Goal: Task Accomplishment & Management: Manage account settings

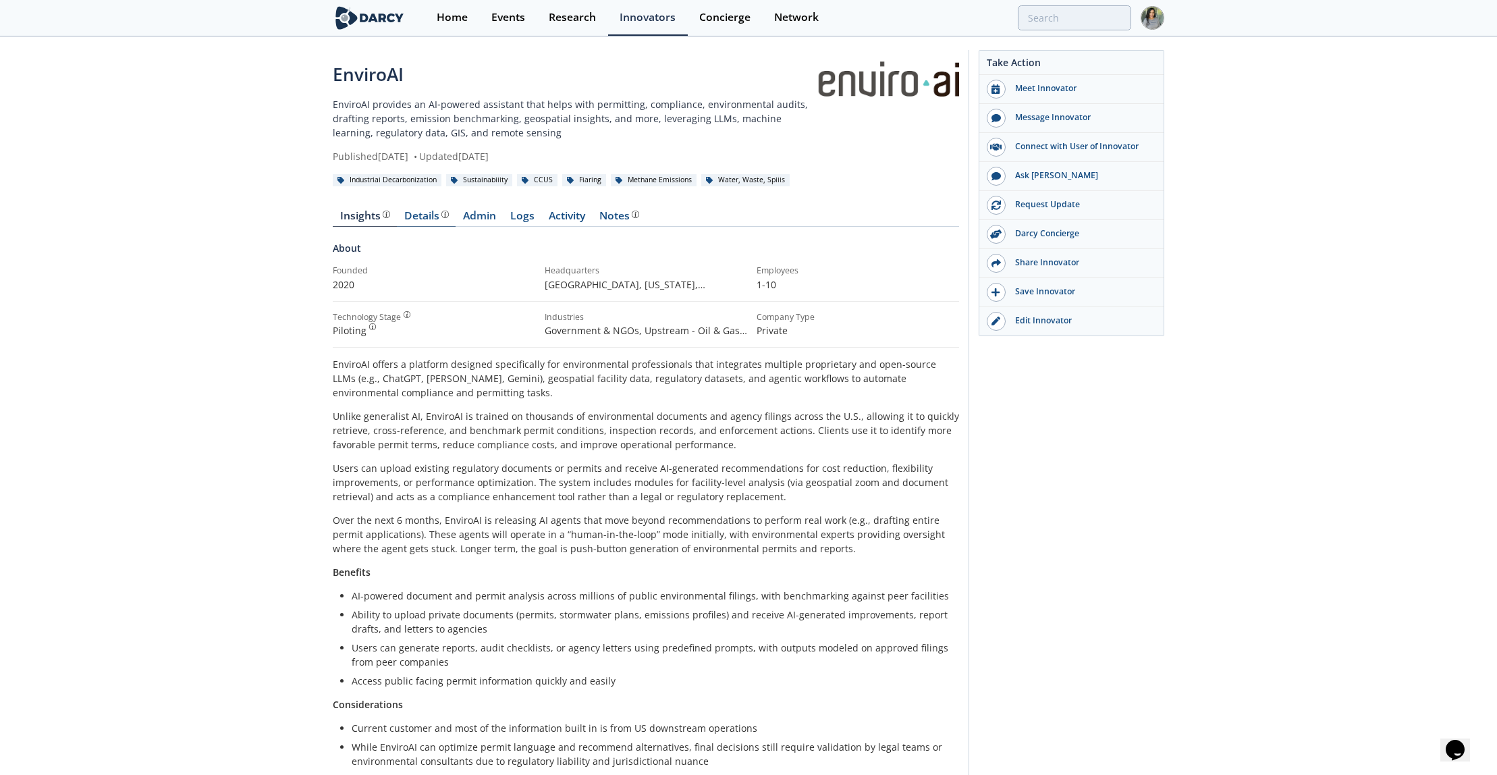
click at [419, 219] on div "Details" at bounding box center [426, 216] width 45 height 11
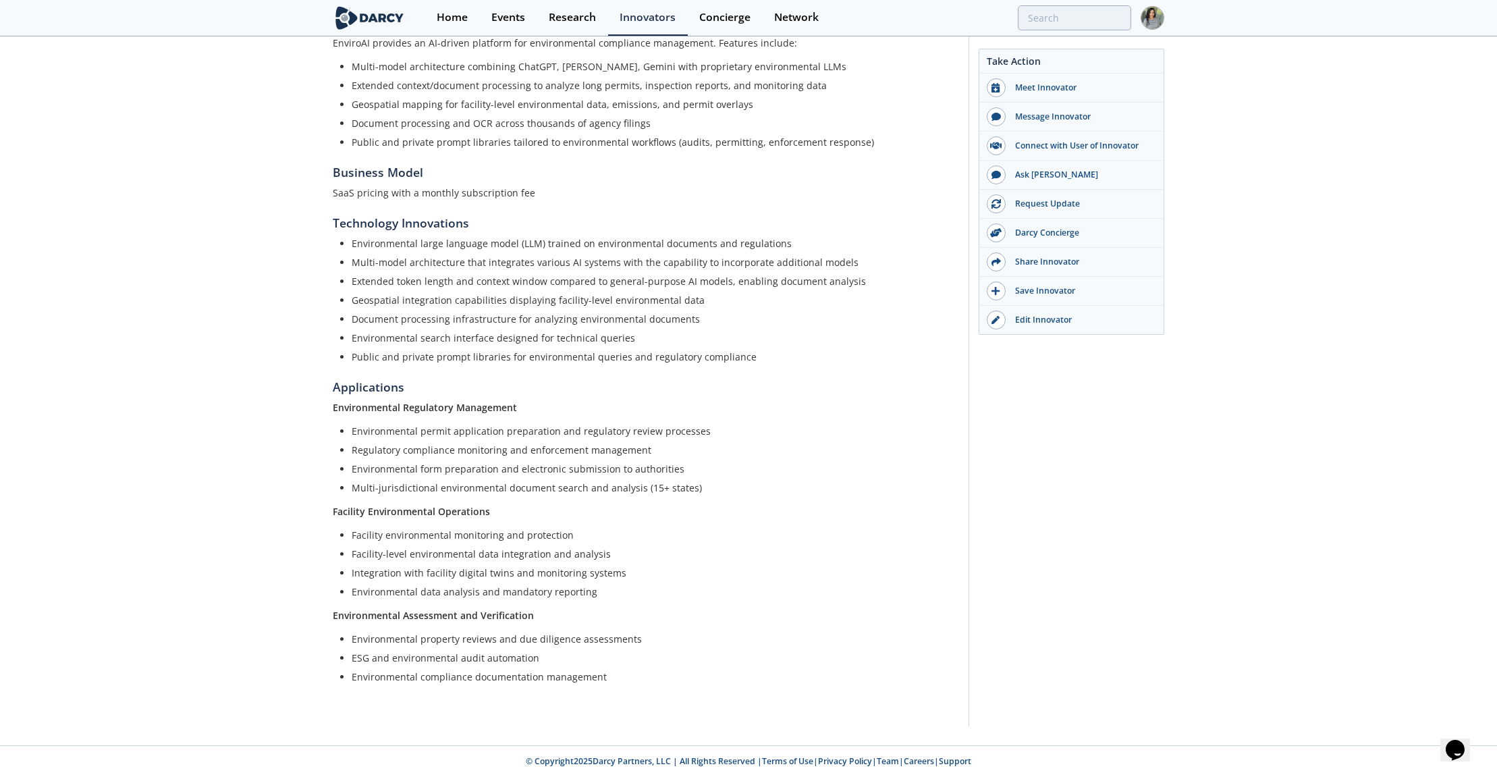
scroll to position [271, 0]
click at [169, 406] on div "EnviroAI EnviroAI provides an AI‑powered assistant that helps with permitting, …" at bounding box center [748, 255] width 1497 height 977
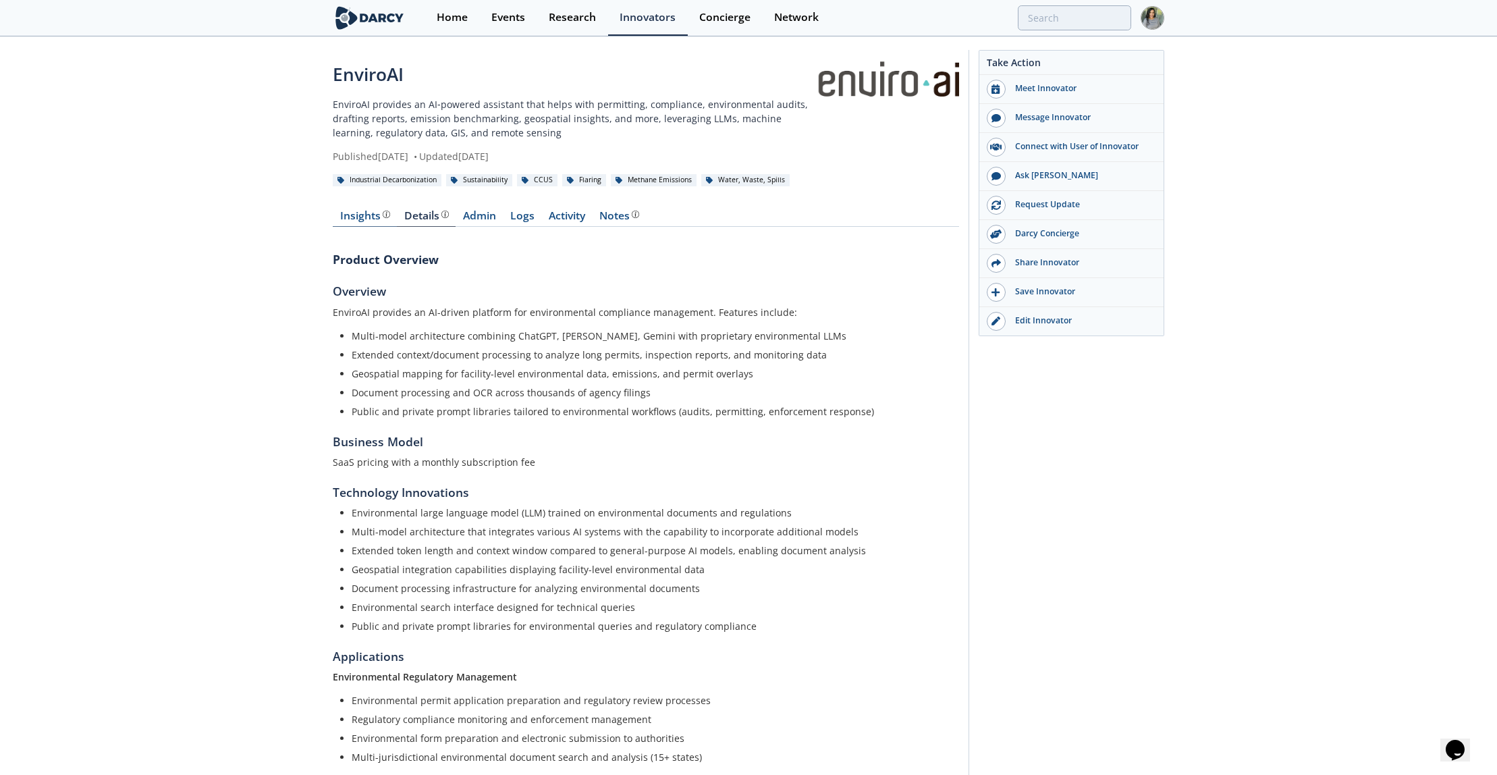
click at [359, 219] on div "Insights" at bounding box center [365, 216] width 50 height 11
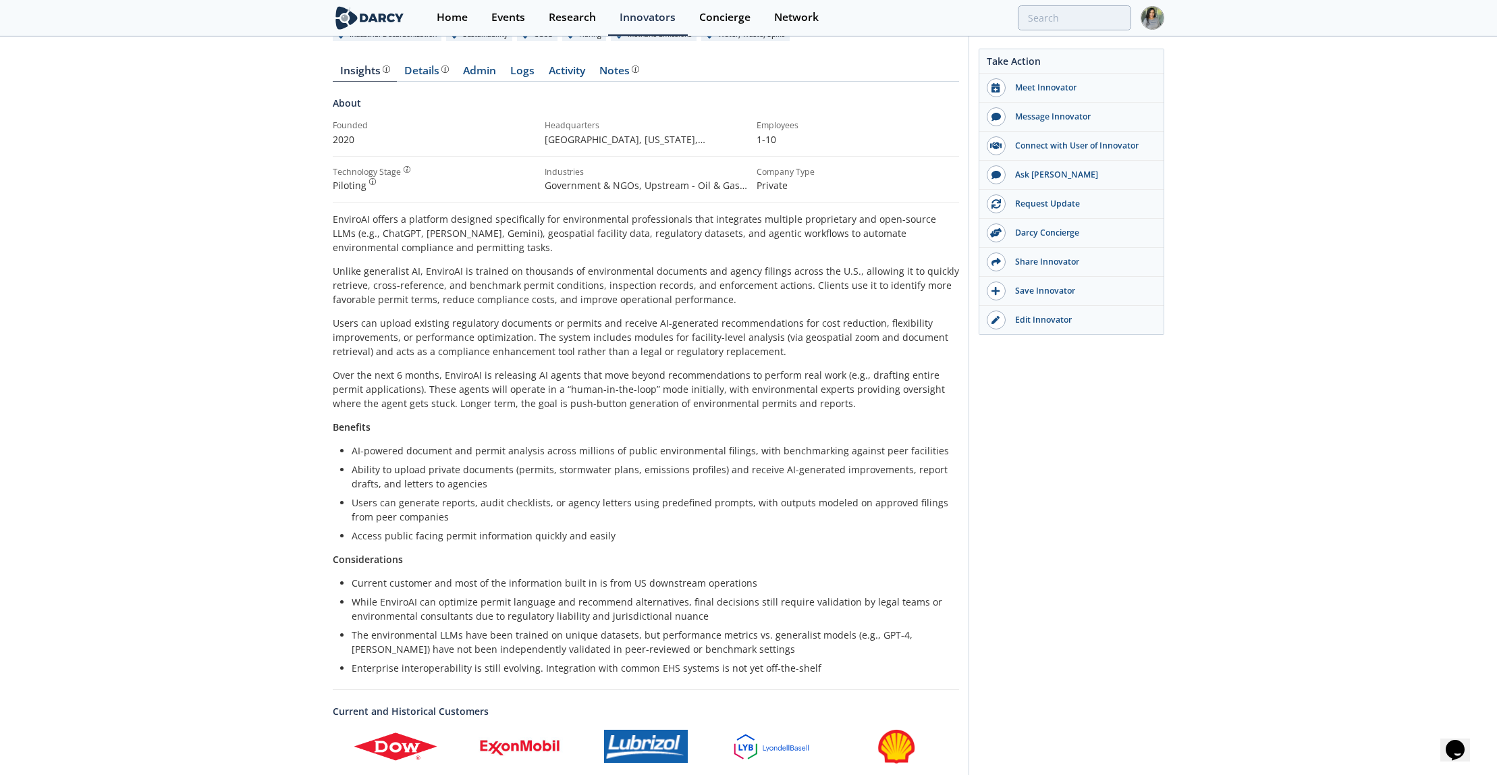
scroll to position [147, 0]
click at [116, 387] on div "EnviroAI EnviroAI provides an AI‑powered assistant that helps with permitting, …" at bounding box center [748, 455] width 1497 height 1129
click at [113, 482] on div "EnviroAI EnviroAI provides an AI‑powered assistant that helps with permitting, …" at bounding box center [748, 455] width 1497 height 1129
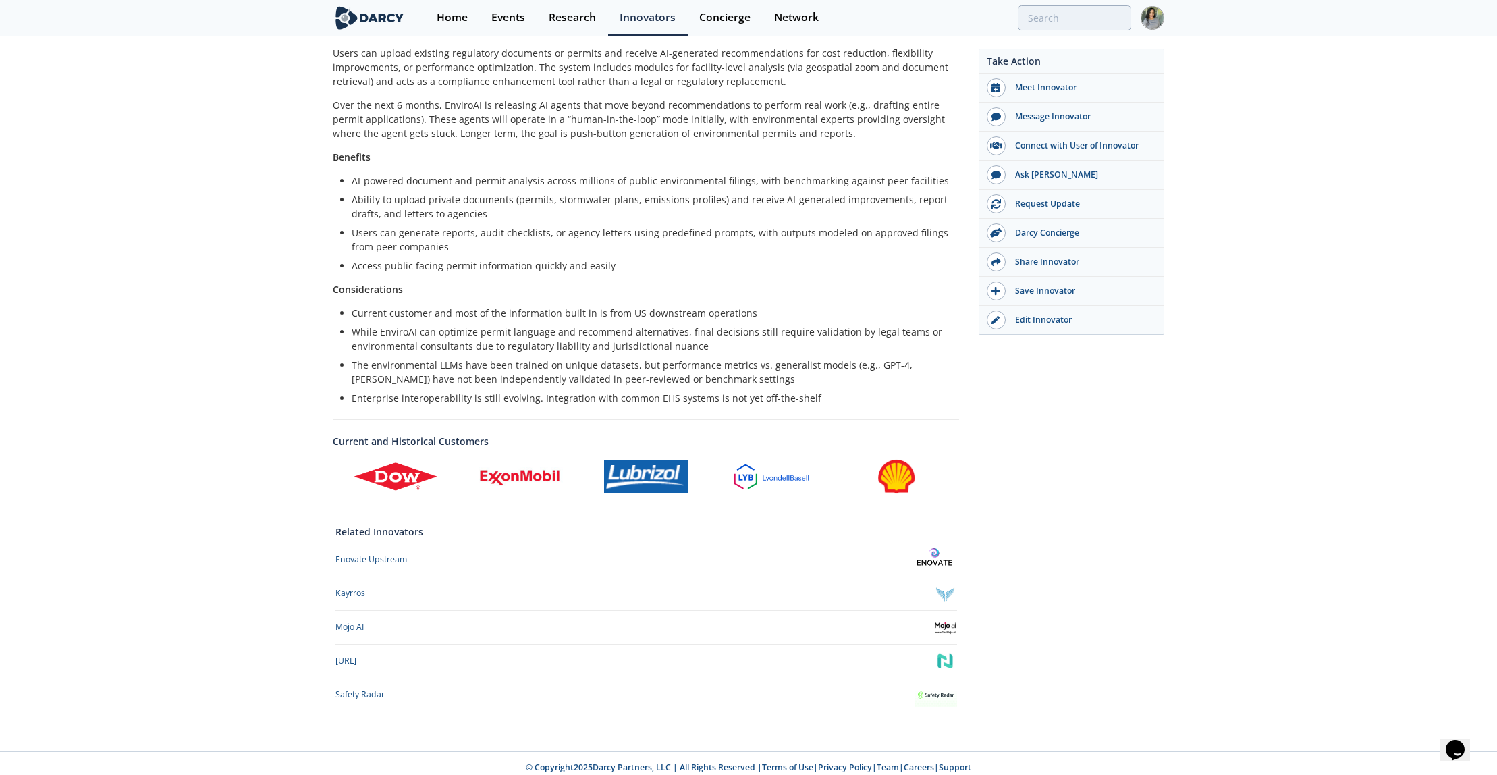
scroll to position [414, 0]
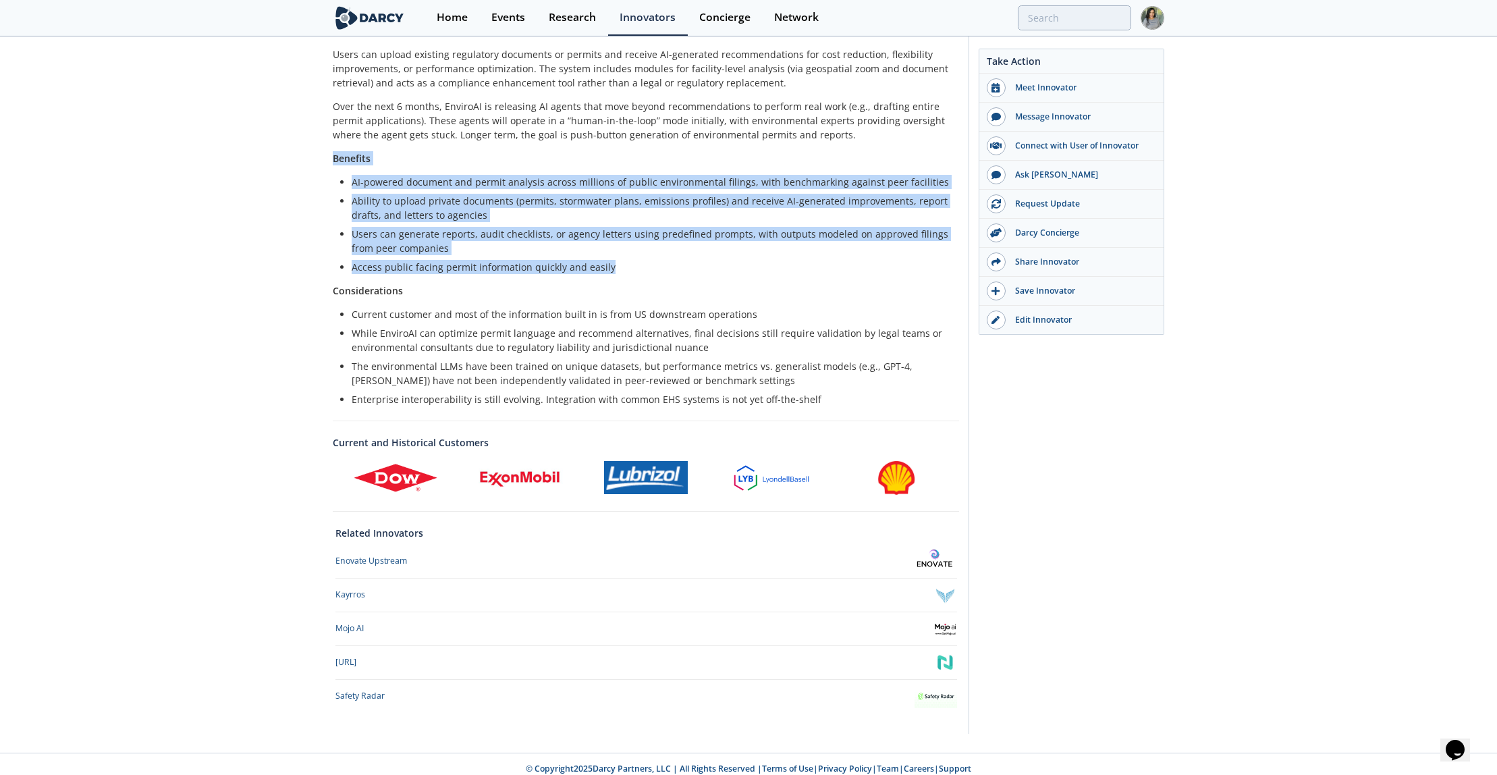
drag, startPoint x: 327, startPoint y: 155, endPoint x: 634, endPoint y: 264, distance: 325.8
click at [634, 264] on div "EnviroAI EnviroAI provides an AI‑powered assistant that helps with permitting, …" at bounding box center [748, 188] width 1497 height 1129
copy div "Benefits AI-powered document and permit analysis across millions of public envi…"
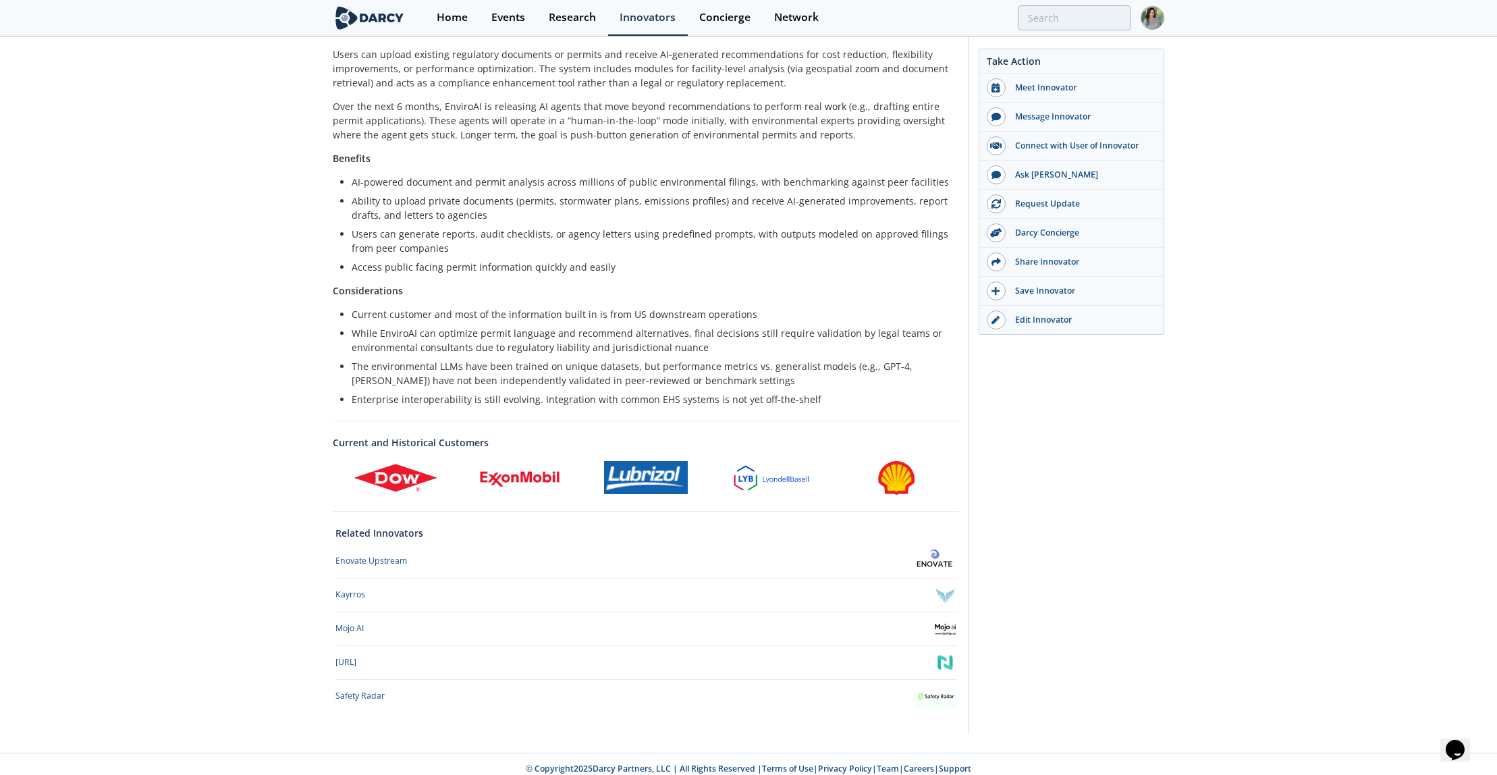
click at [255, 332] on div "EnviroAI EnviroAI provides an AI‑powered assistant that helps with permitting, …" at bounding box center [748, 188] width 1497 height 1129
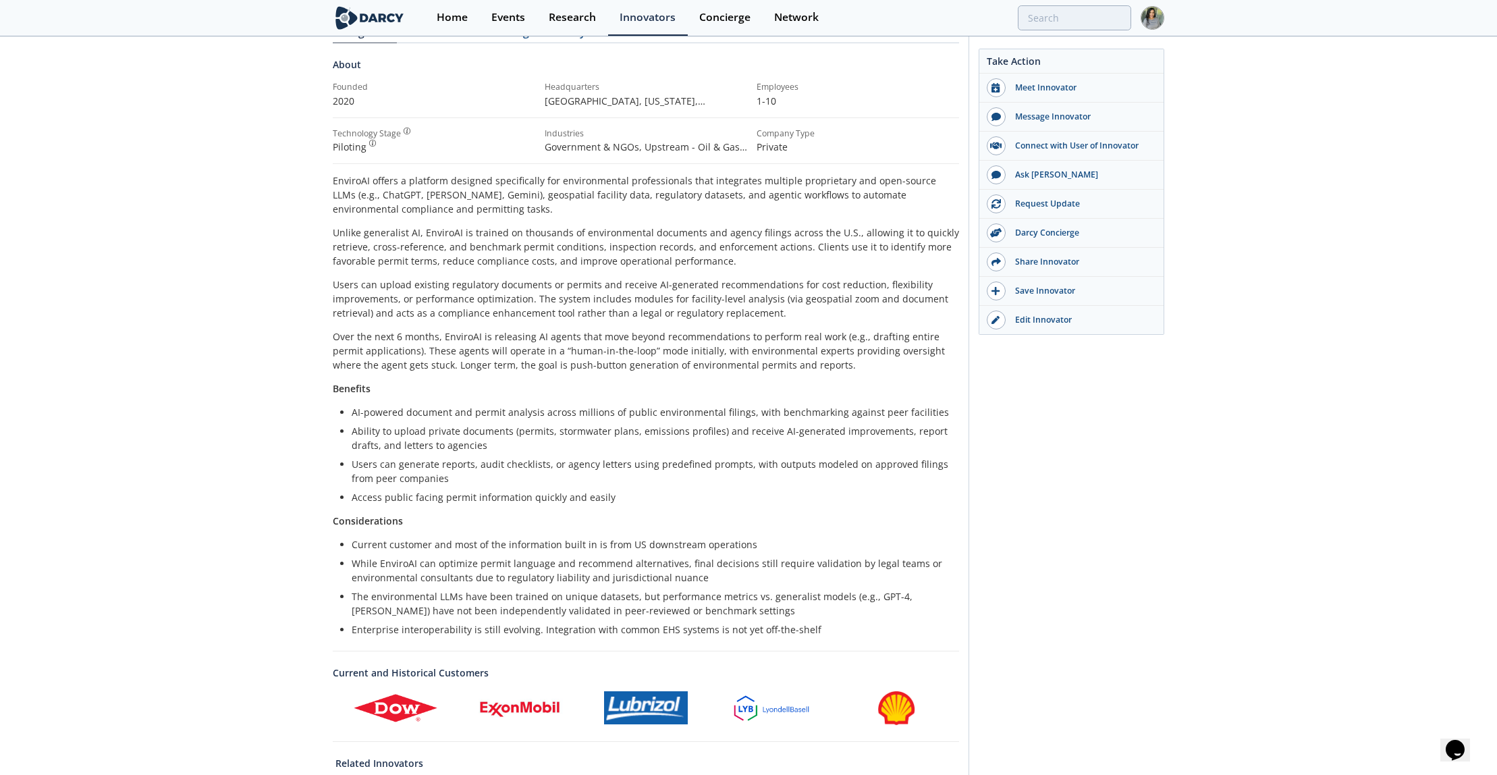
scroll to position [184, 0]
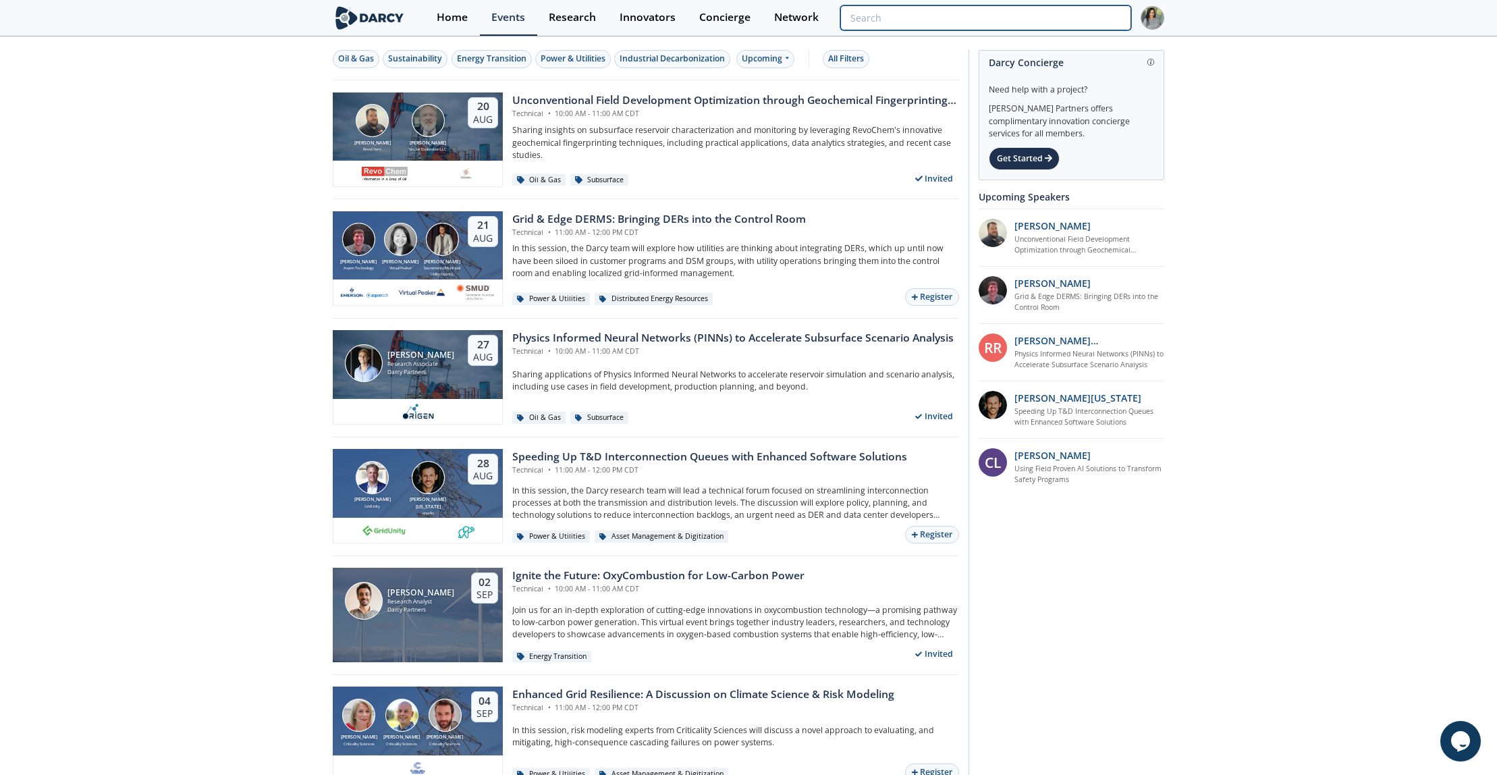
click at [1038, 20] on input "search" at bounding box center [985, 17] width 291 height 25
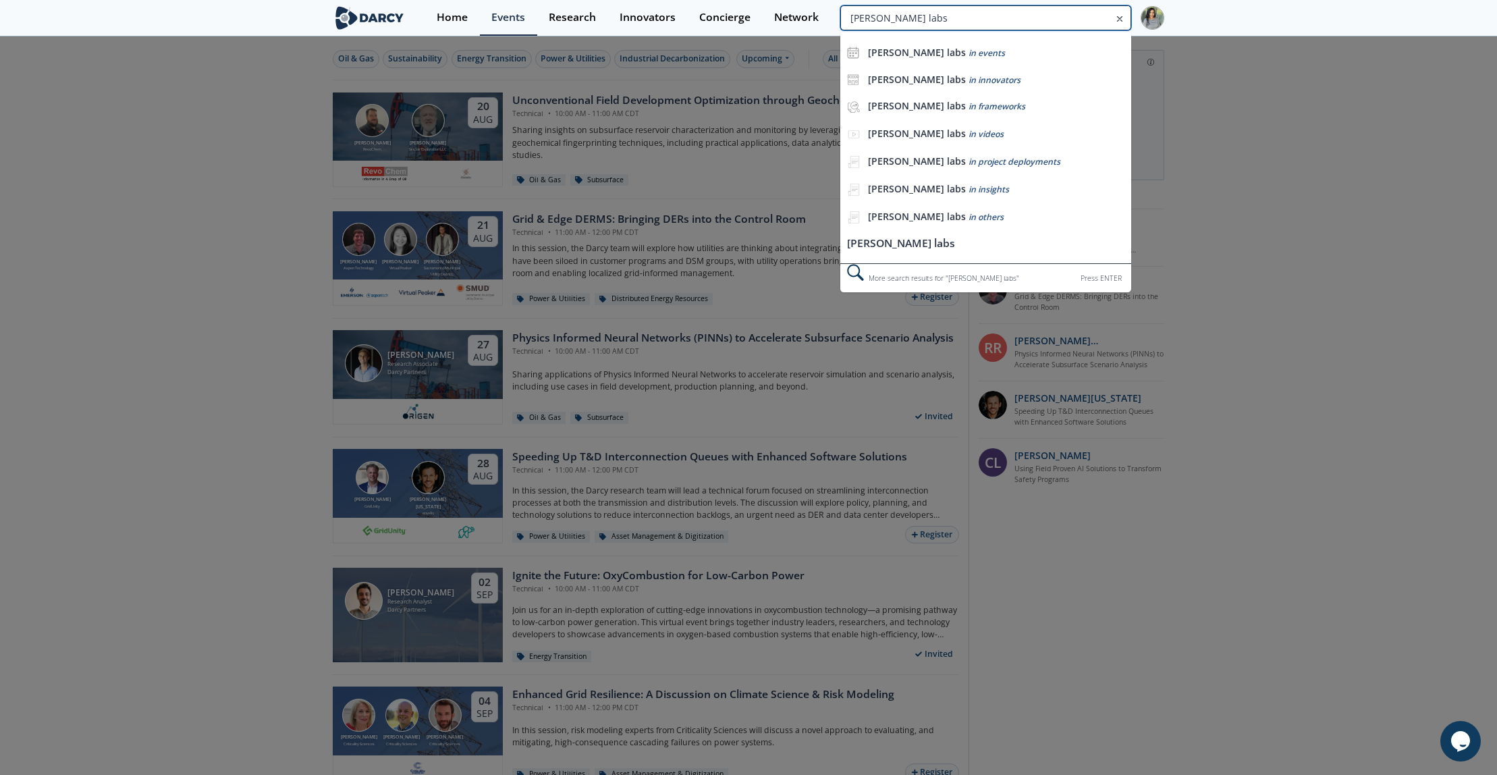
type input "andersen labs"
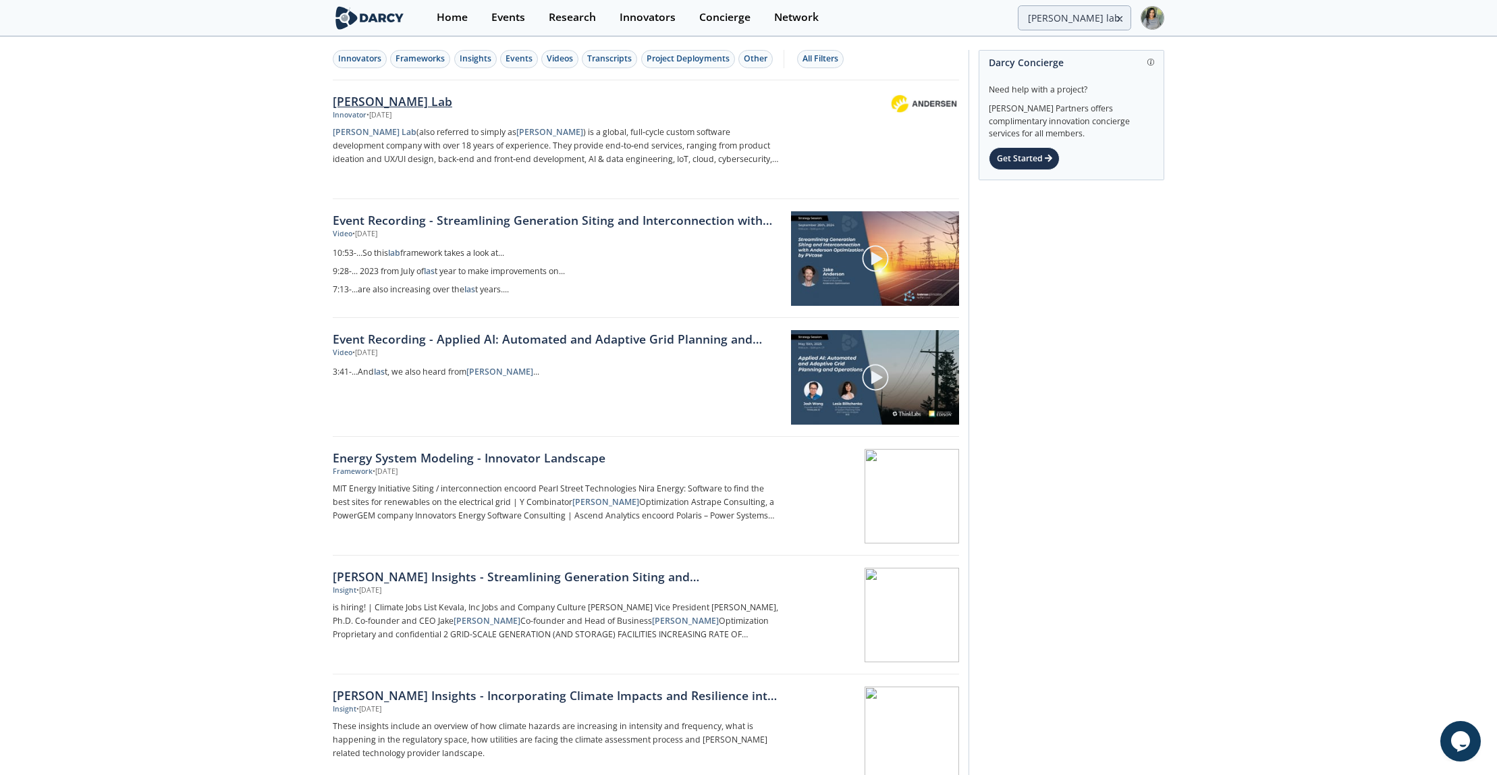
click at [354, 103] on div "Andersen Lab" at bounding box center [556, 101] width 447 height 18
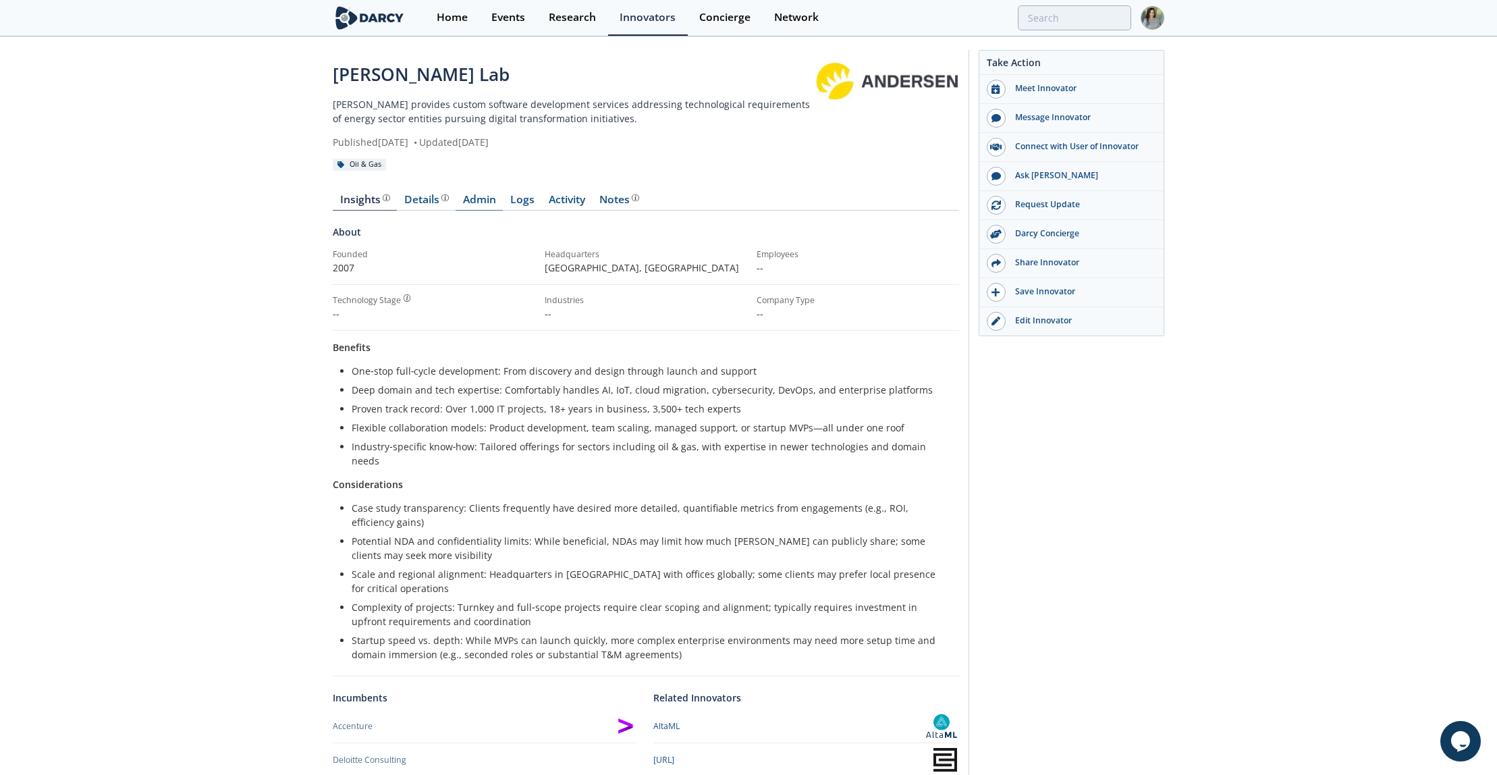
click at [477, 200] on link "Admin" at bounding box center [479, 202] width 47 height 16
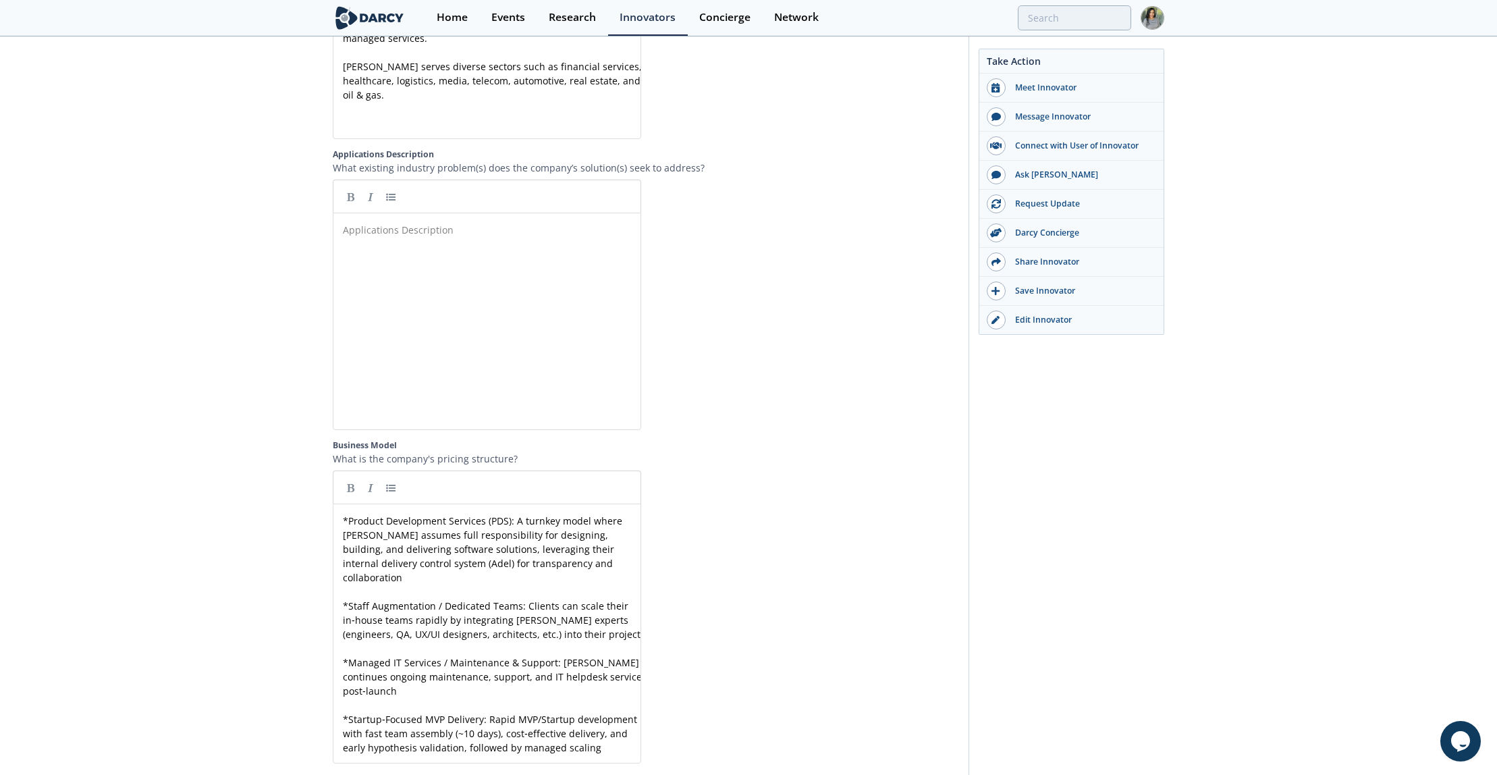
scroll to position [1746, 0]
click at [404, 236] on div "Applications Description ​" at bounding box center [494, 229] width 309 height 20
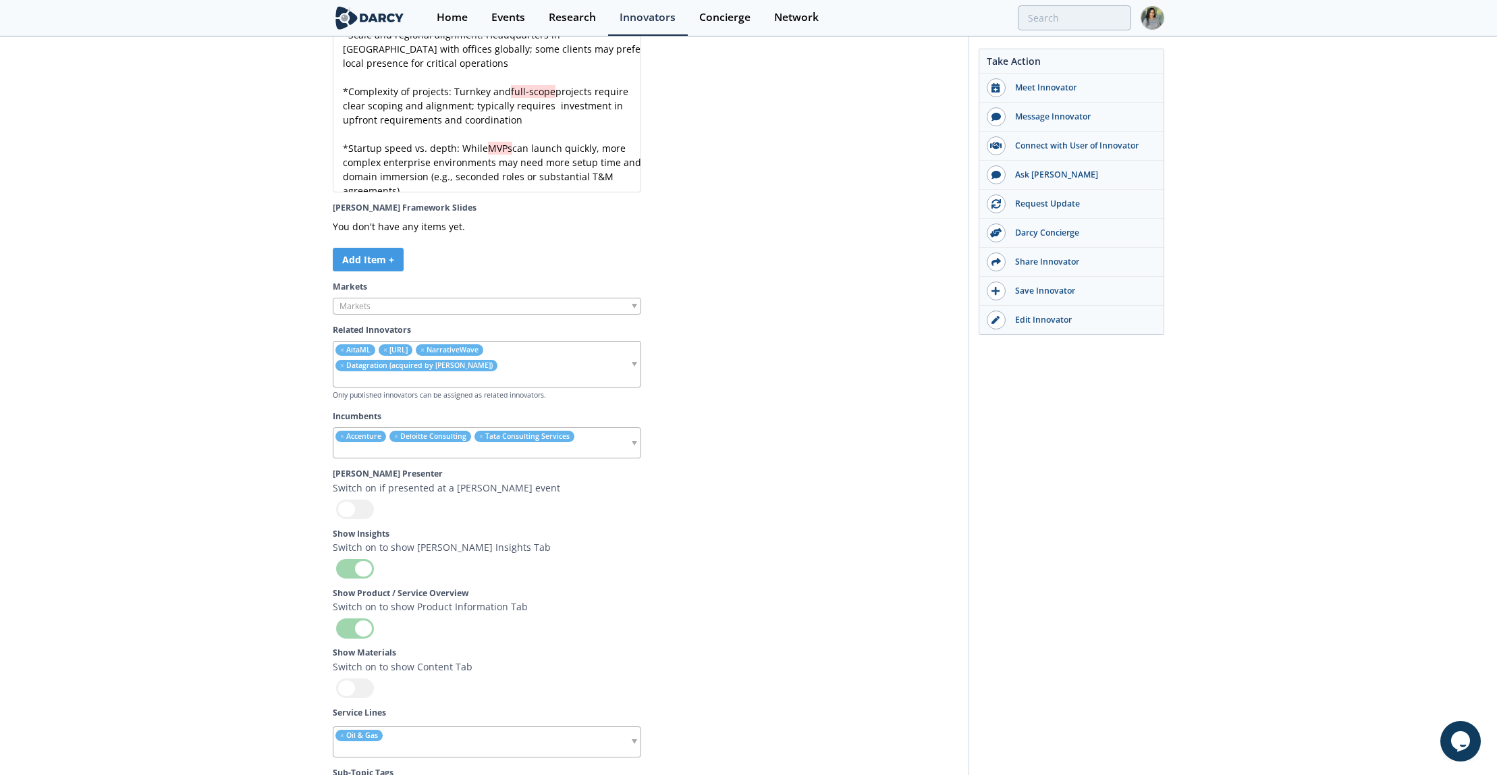
scroll to position [4319, 0]
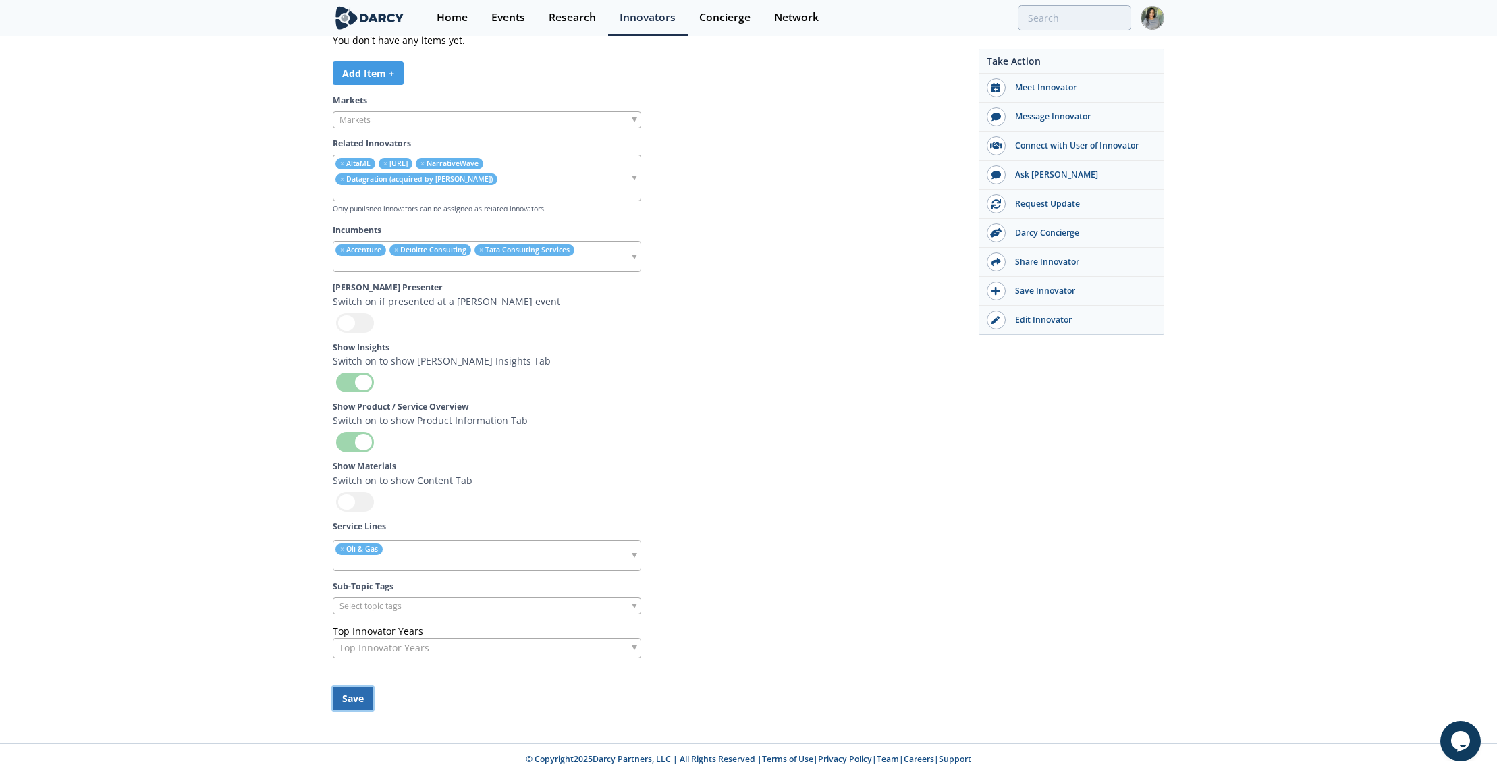
click at [352, 708] on button "Save" at bounding box center [353, 698] width 41 height 24
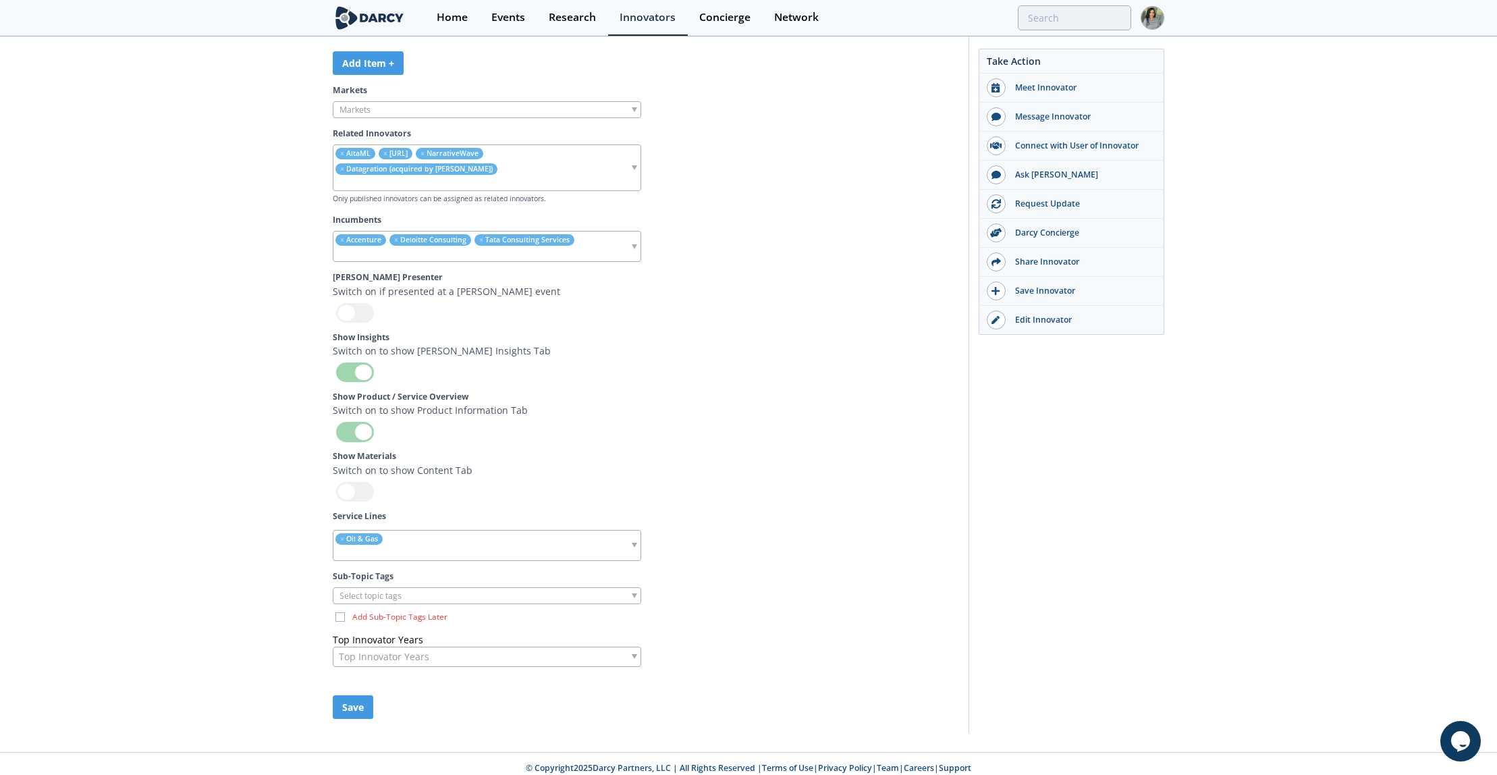
scroll to position [4338, 0]
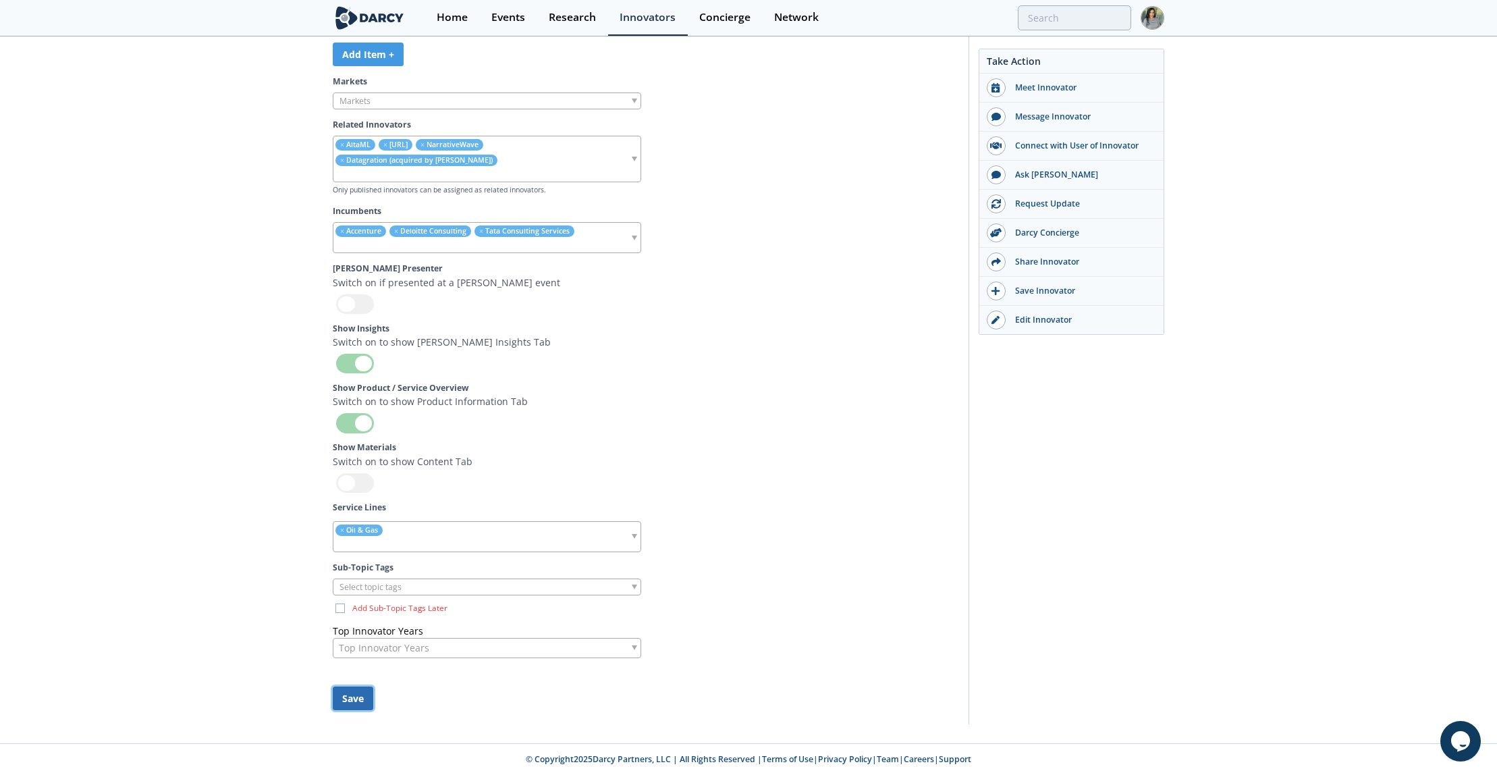
click at [351, 697] on button "Save" at bounding box center [353, 698] width 41 height 24
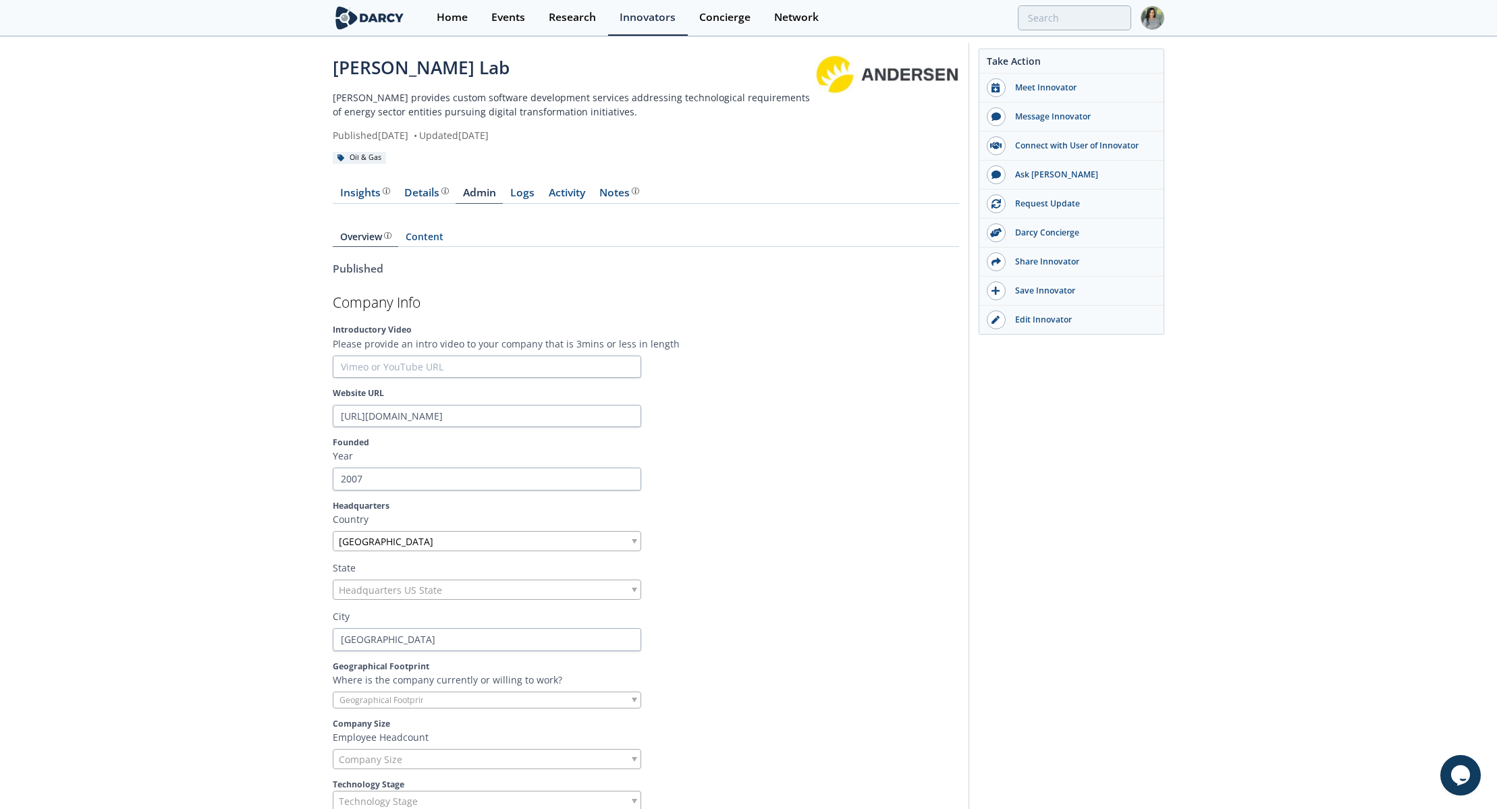
scroll to position [0, 0]
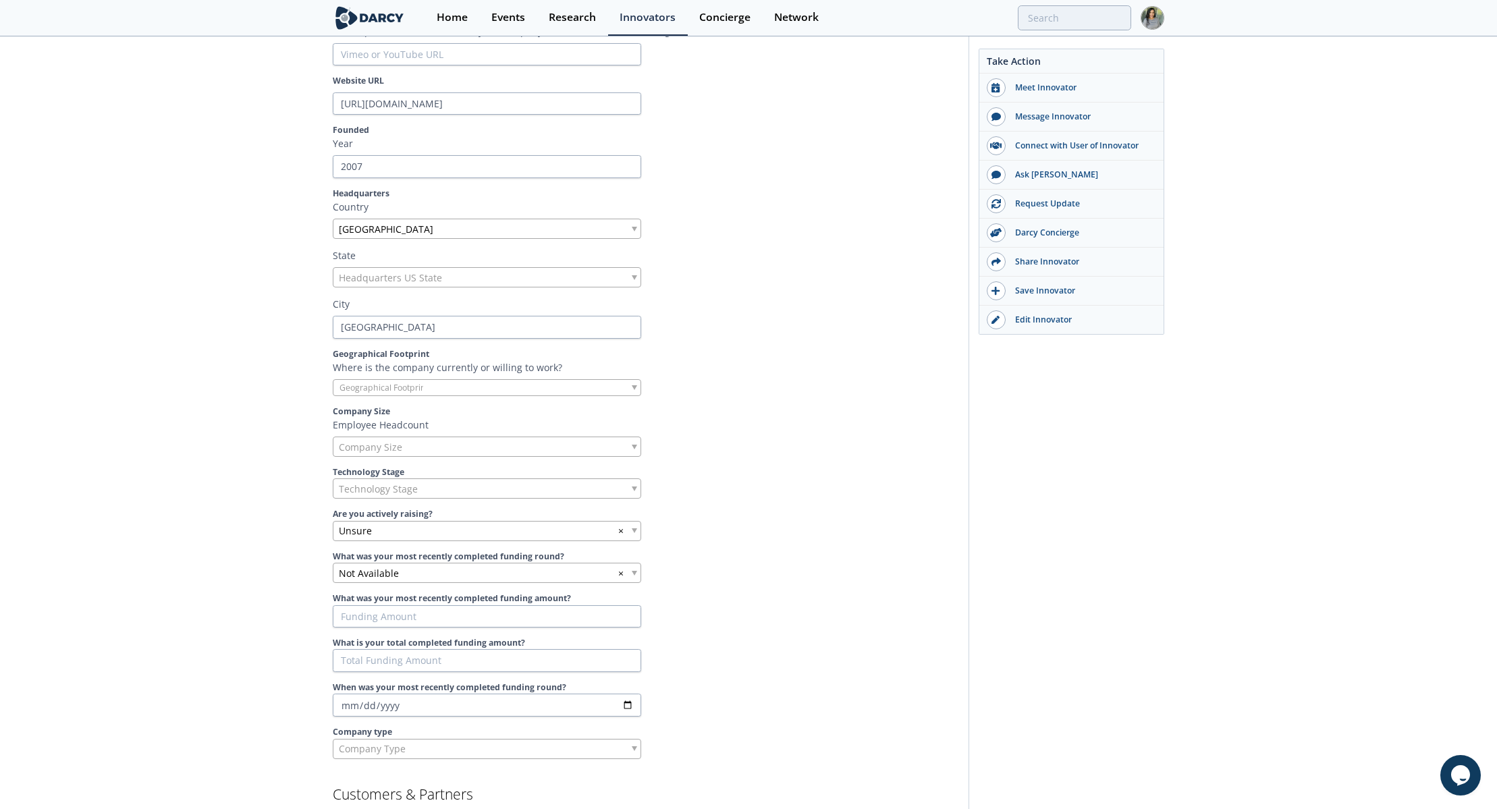
scroll to position [334, 0]
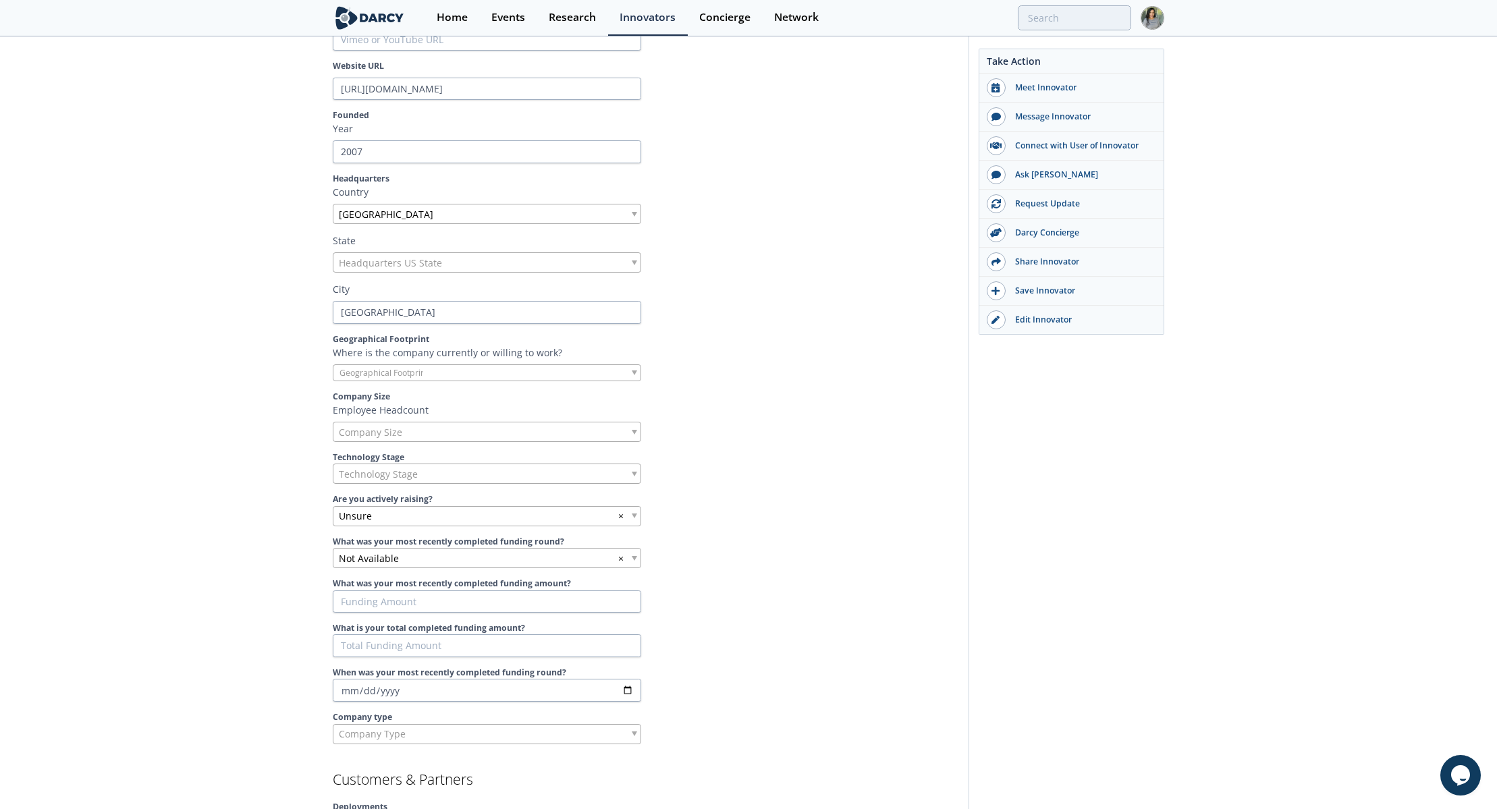
click at [366, 430] on span "Company Size" at bounding box center [370, 432] width 63 height 19
click at [923, 452] on label "Technology Stage" at bounding box center [646, 458] width 626 height 12
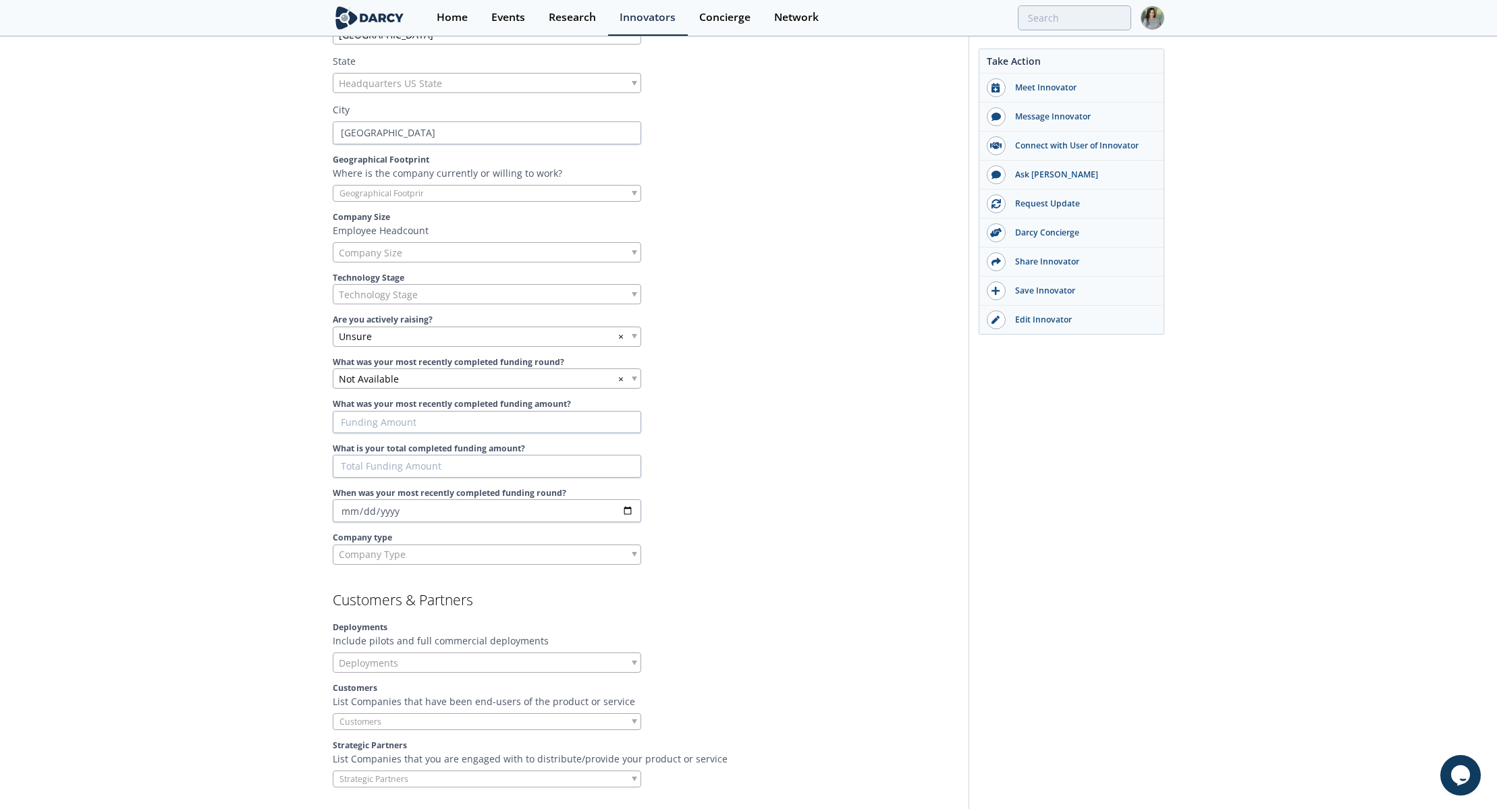
scroll to position [518, 0]
click at [346, 557] on span "Company Type" at bounding box center [372, 550] width 67 height 19
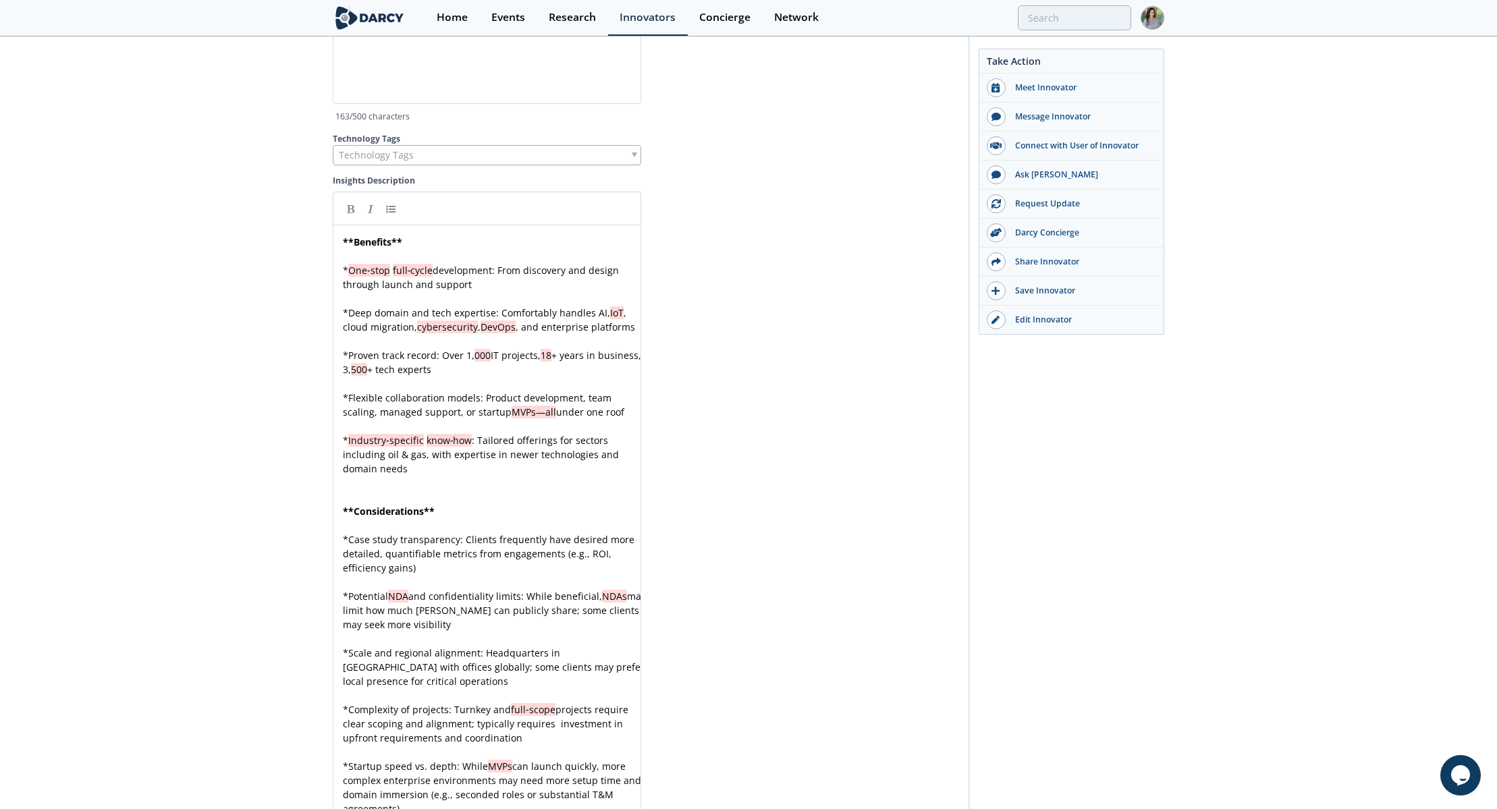
scroll to position [4304, 0]
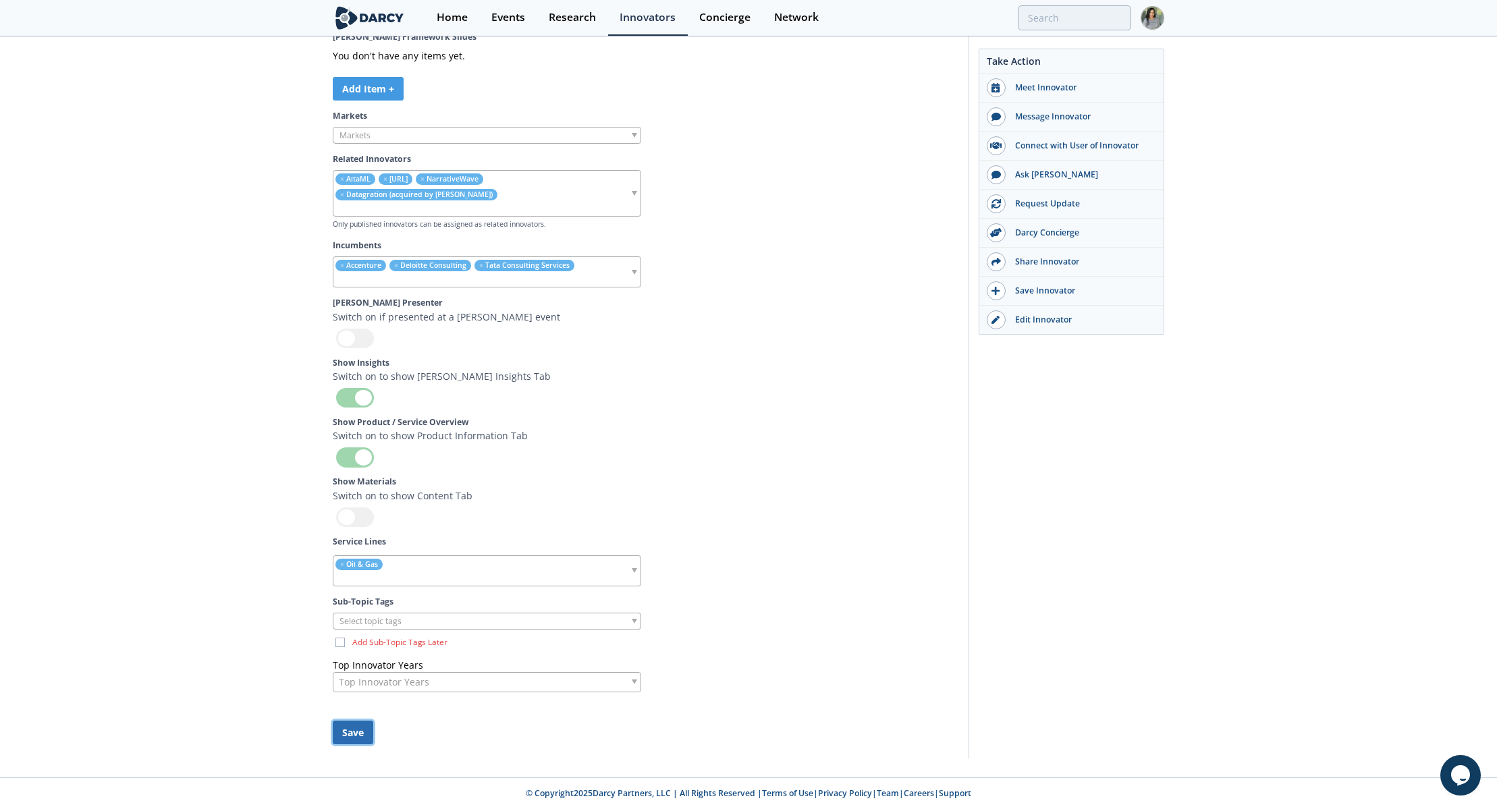
click at [344, 734] on button "Save" at bounding box center [353, 733] width 41 height 24
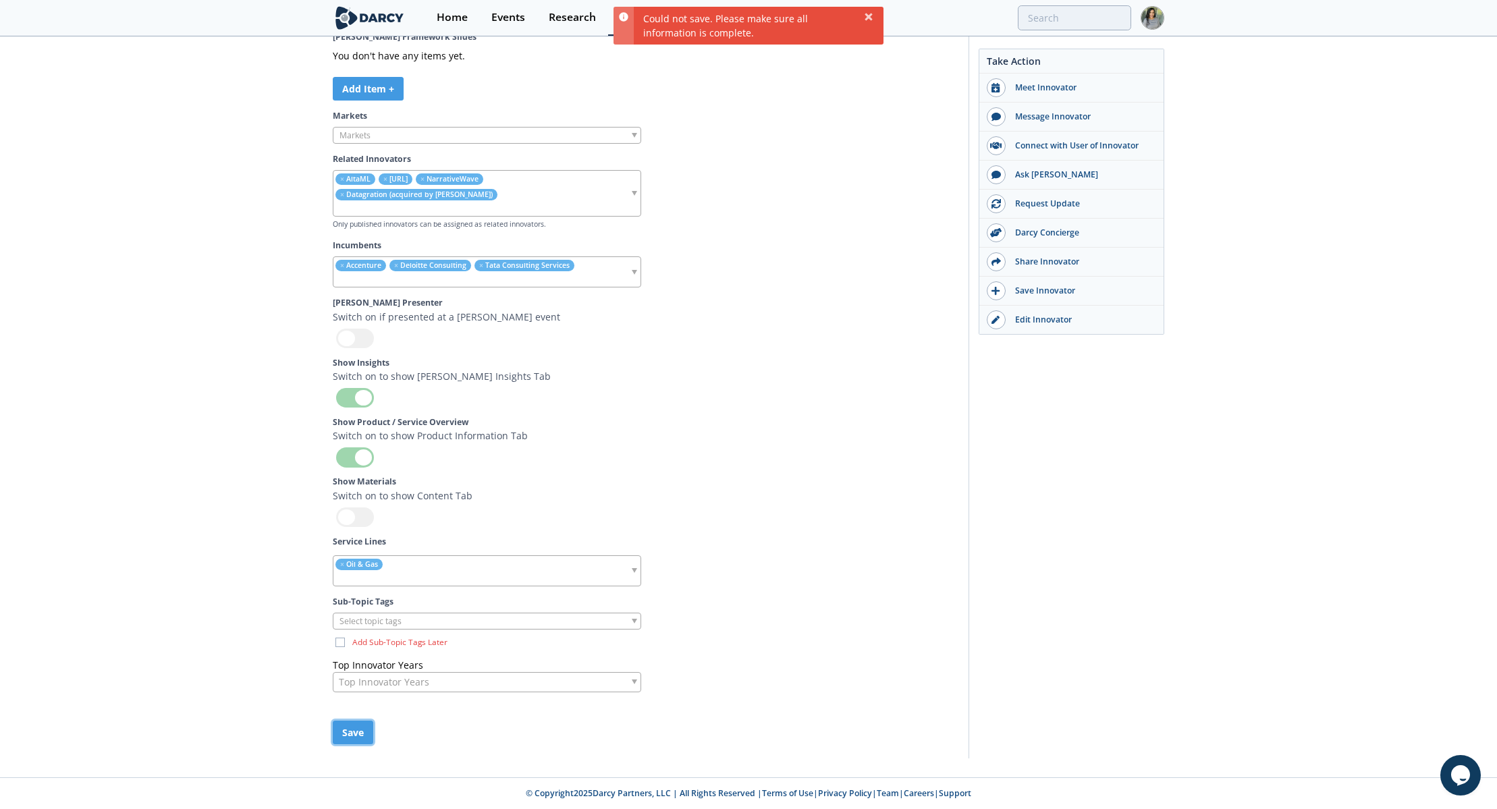
scroll to position [4259, 0]
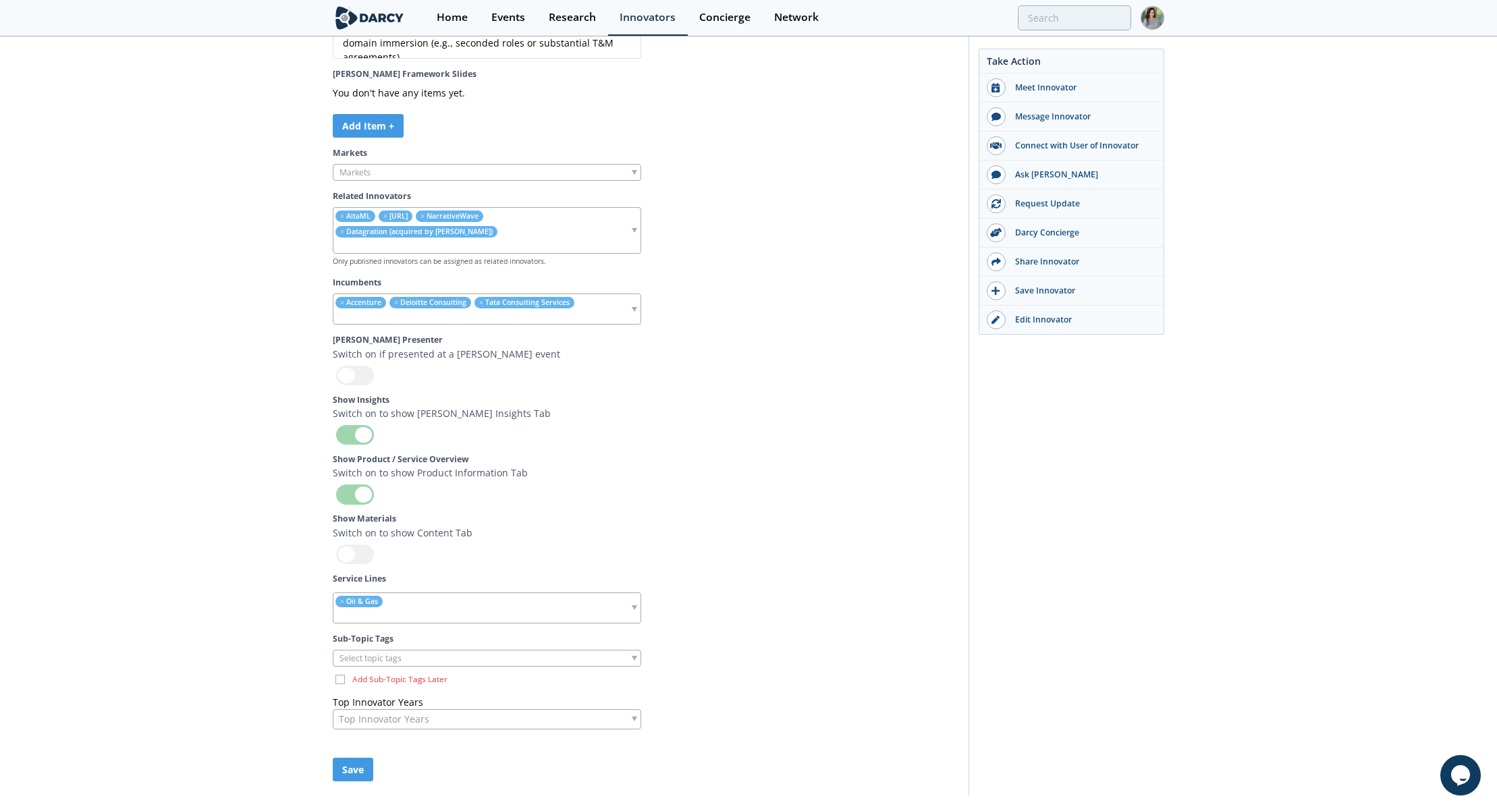
scroll to position [4304, 0]
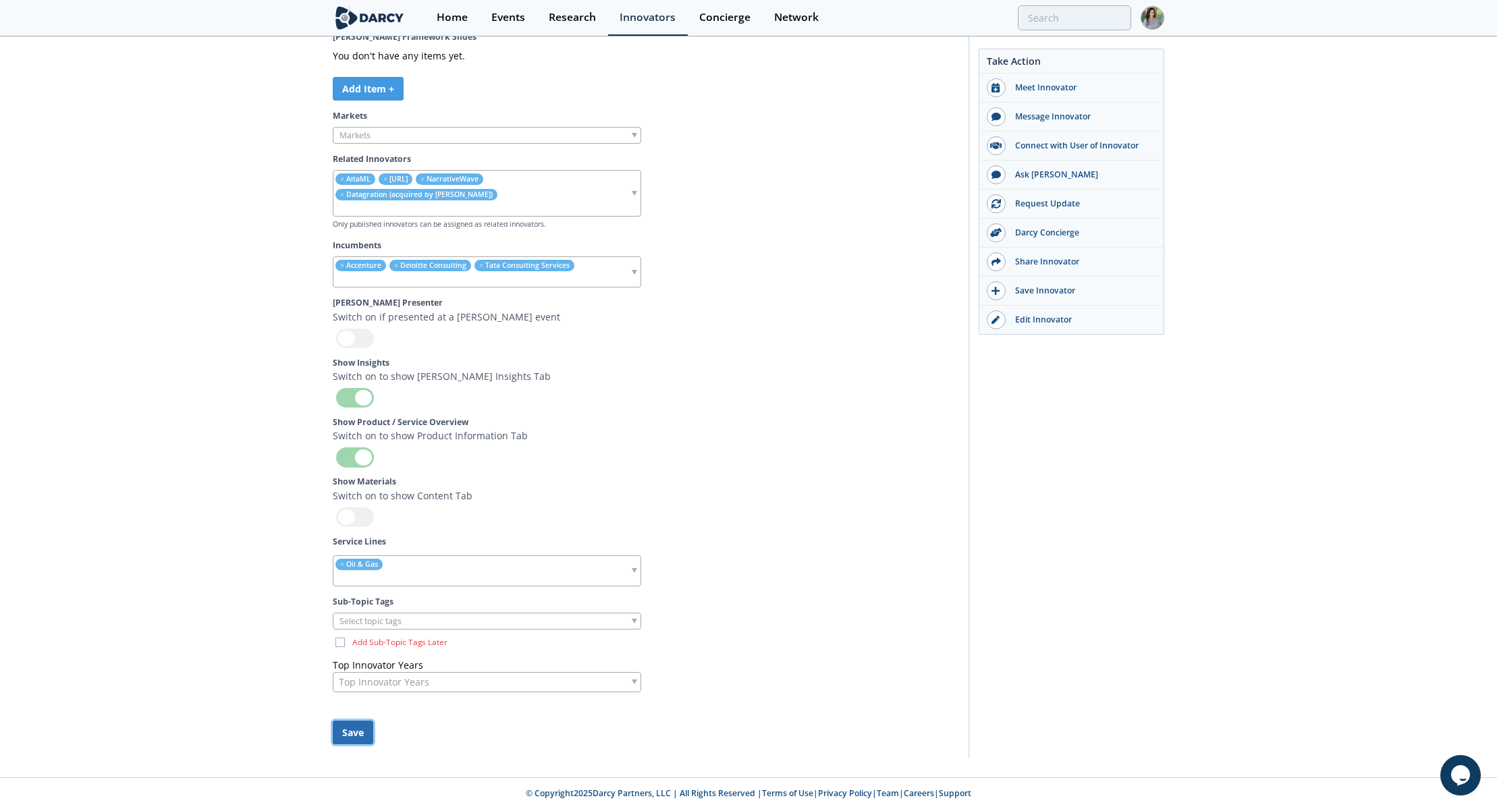
click at [346, 735] on button "Save" at bounding box center [353, 733] width 41 height 24
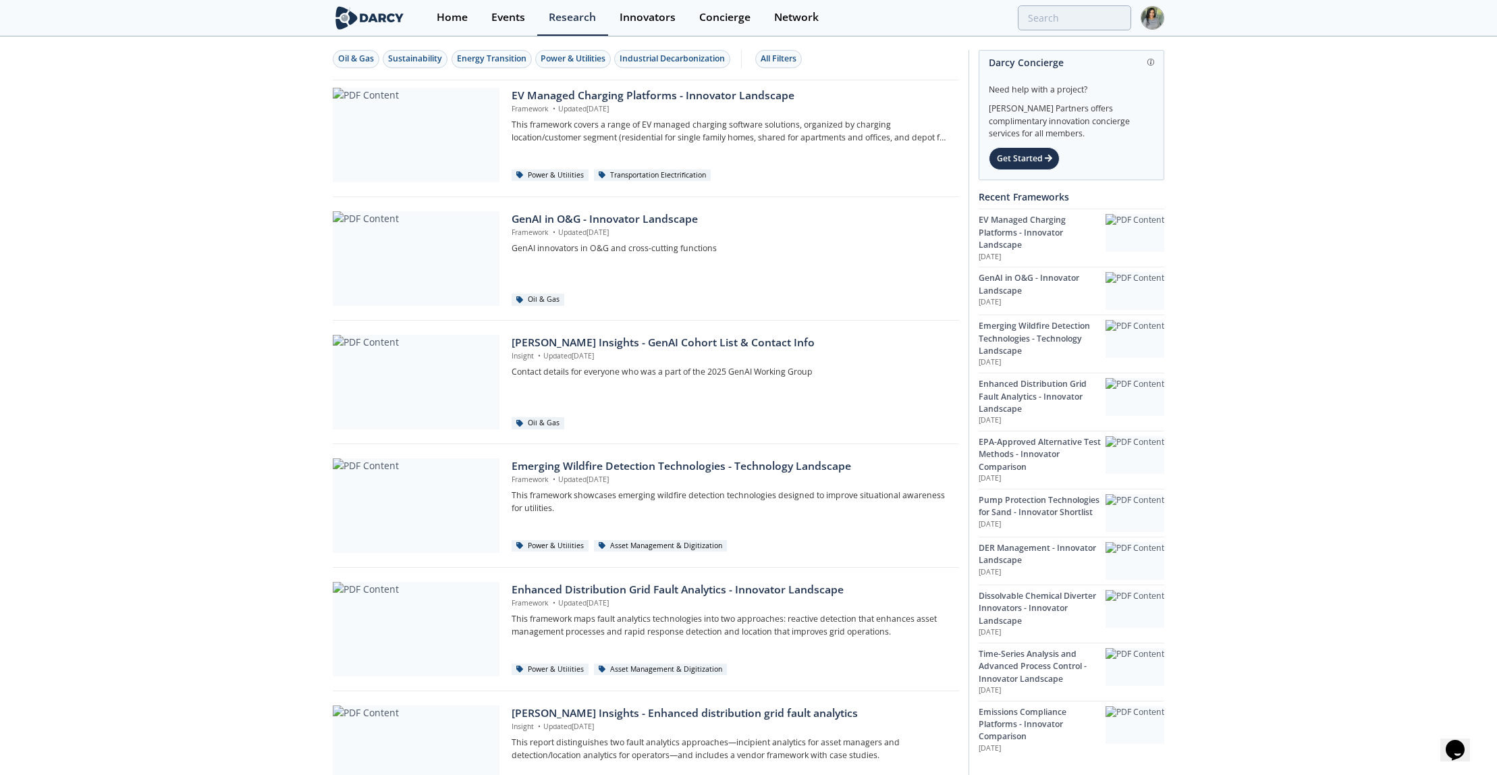
drag, startPoint x: 1210, startPoint y: 1, endPoint x: 4, endPoint y: 221, distance: 1225.5
click at [4, 221] on div "Oil & Gas Sustainability Energy Transition Power & Utilities Industrial Decarbo…" at bounding box center [748, 703] width 1497 height 1330
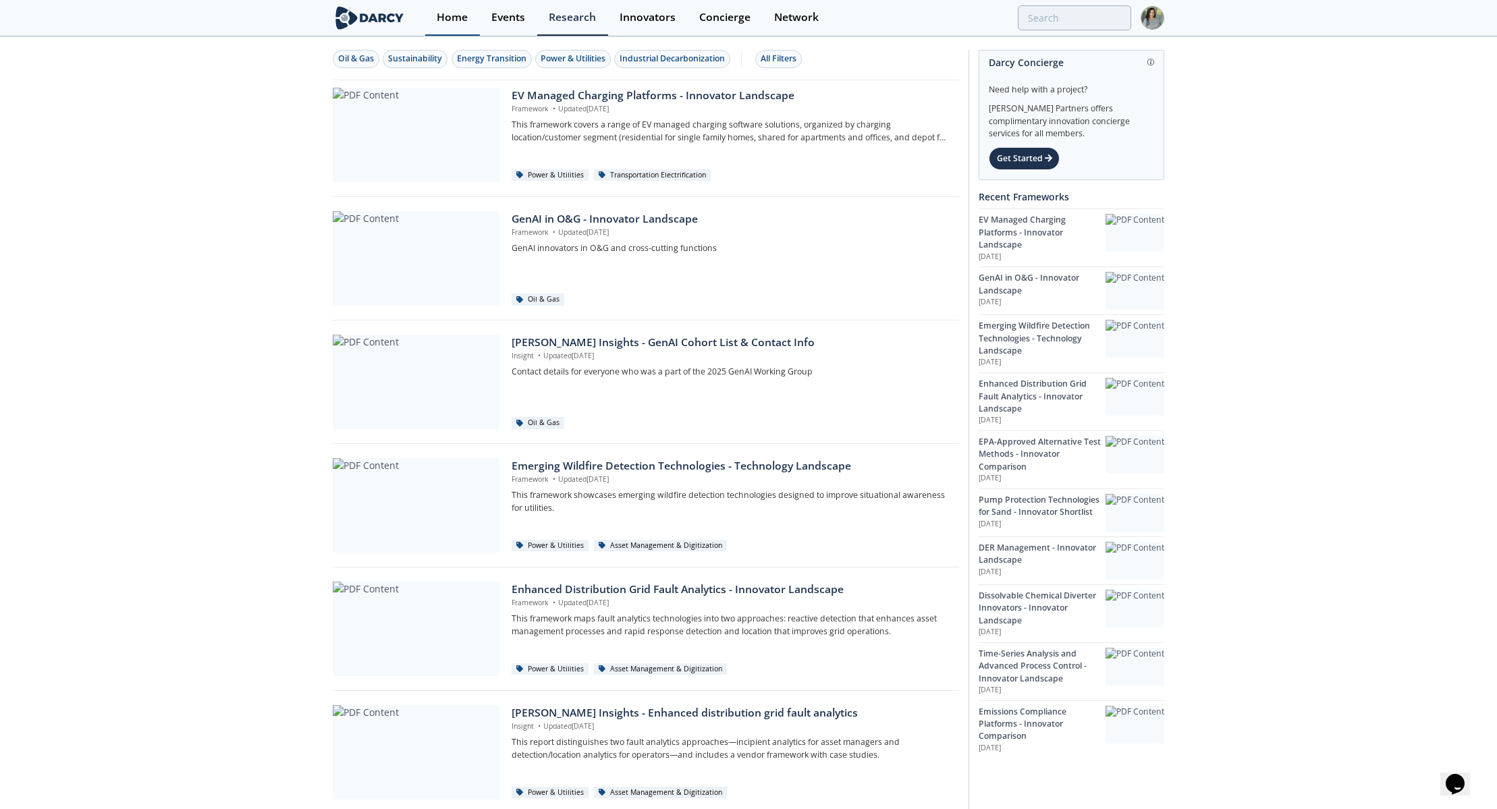
click at [458, 20] on div "Home" at bounding box center [452, 17] width 31 height 11
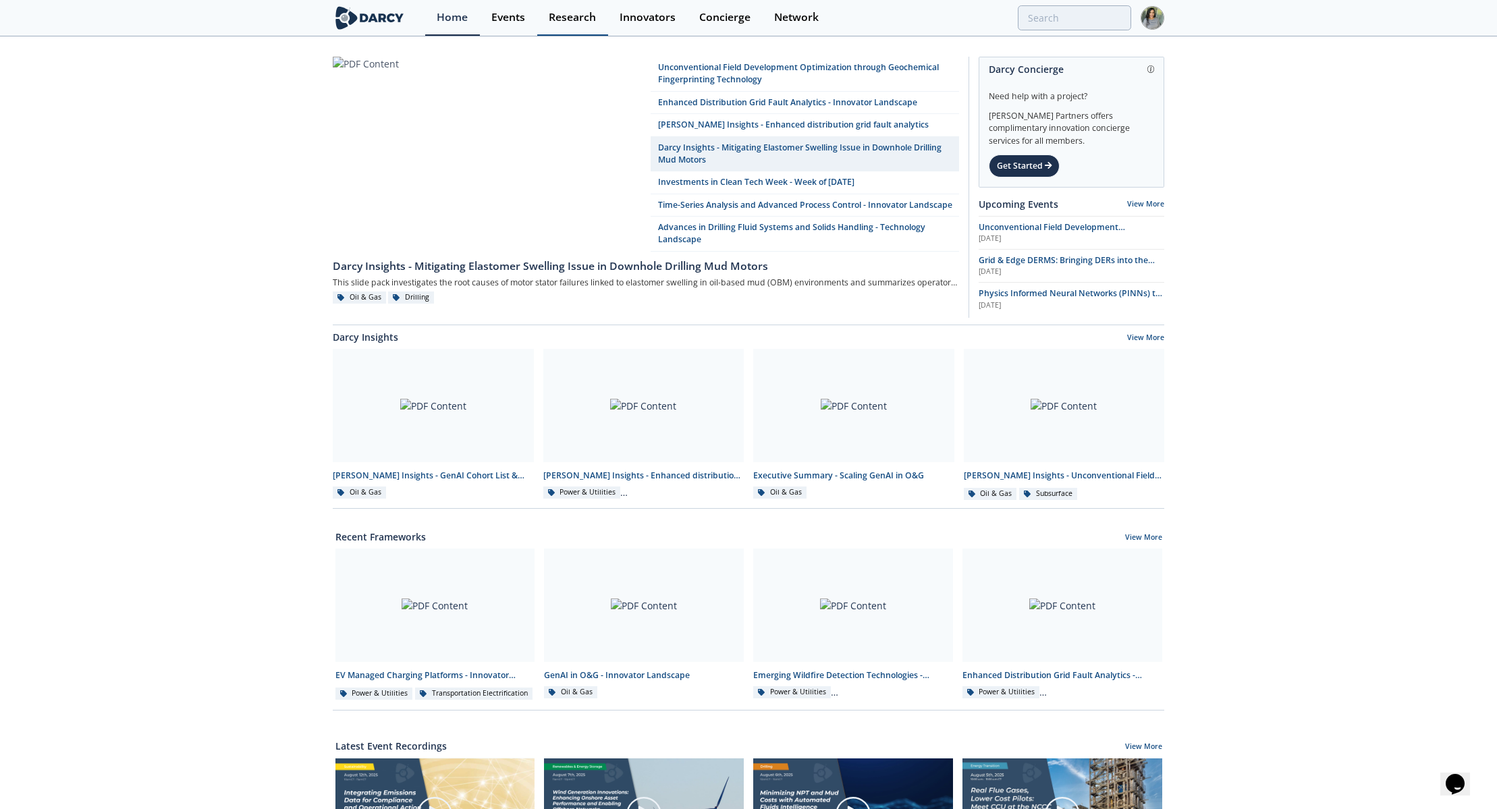
click at [568, 7] on link "Research" at bounding box center [572, 18] width 71 height 36
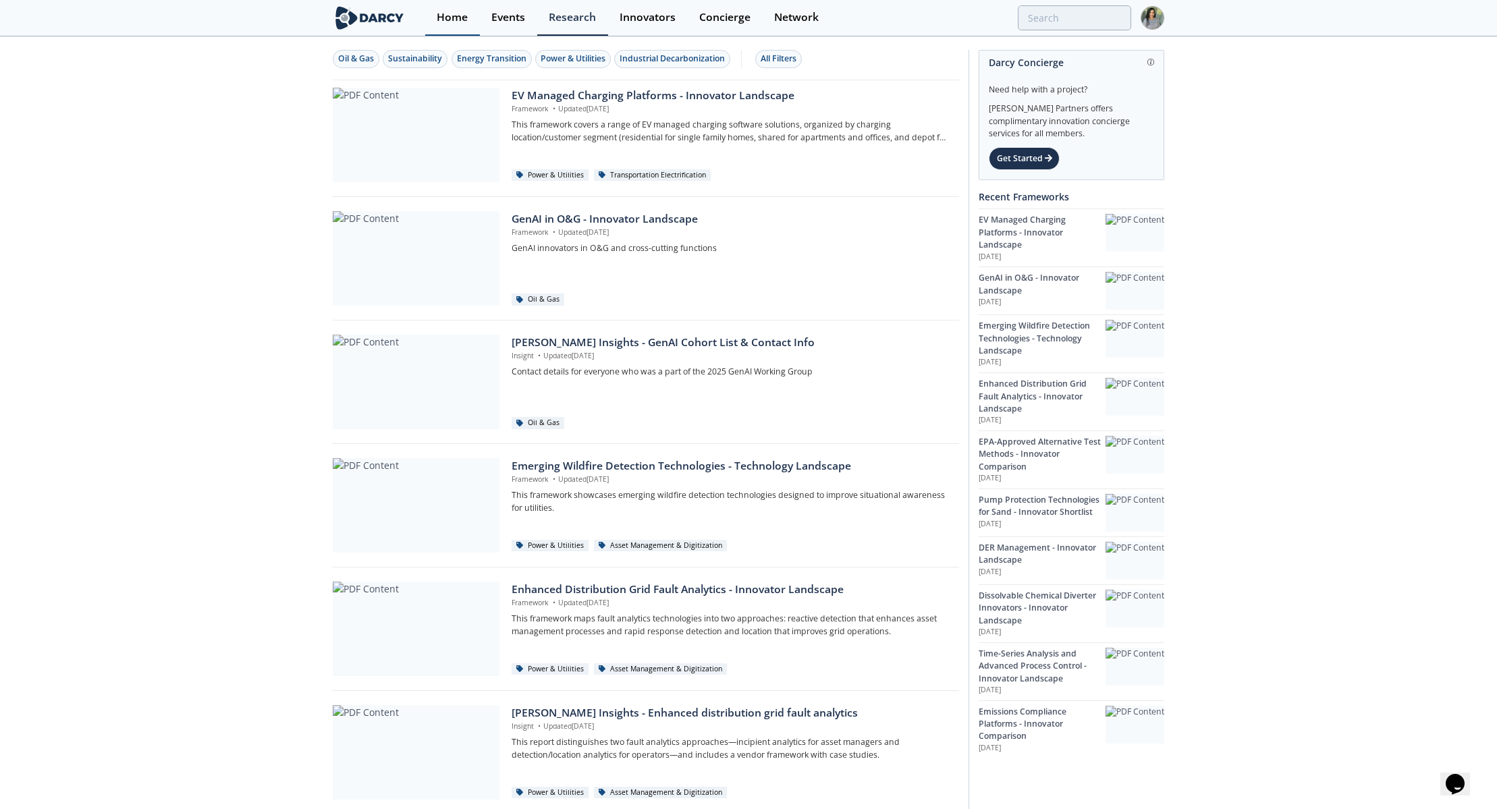
click at [446, 12] on div "Home" at bounding box center [452, 17] width 31 height 11
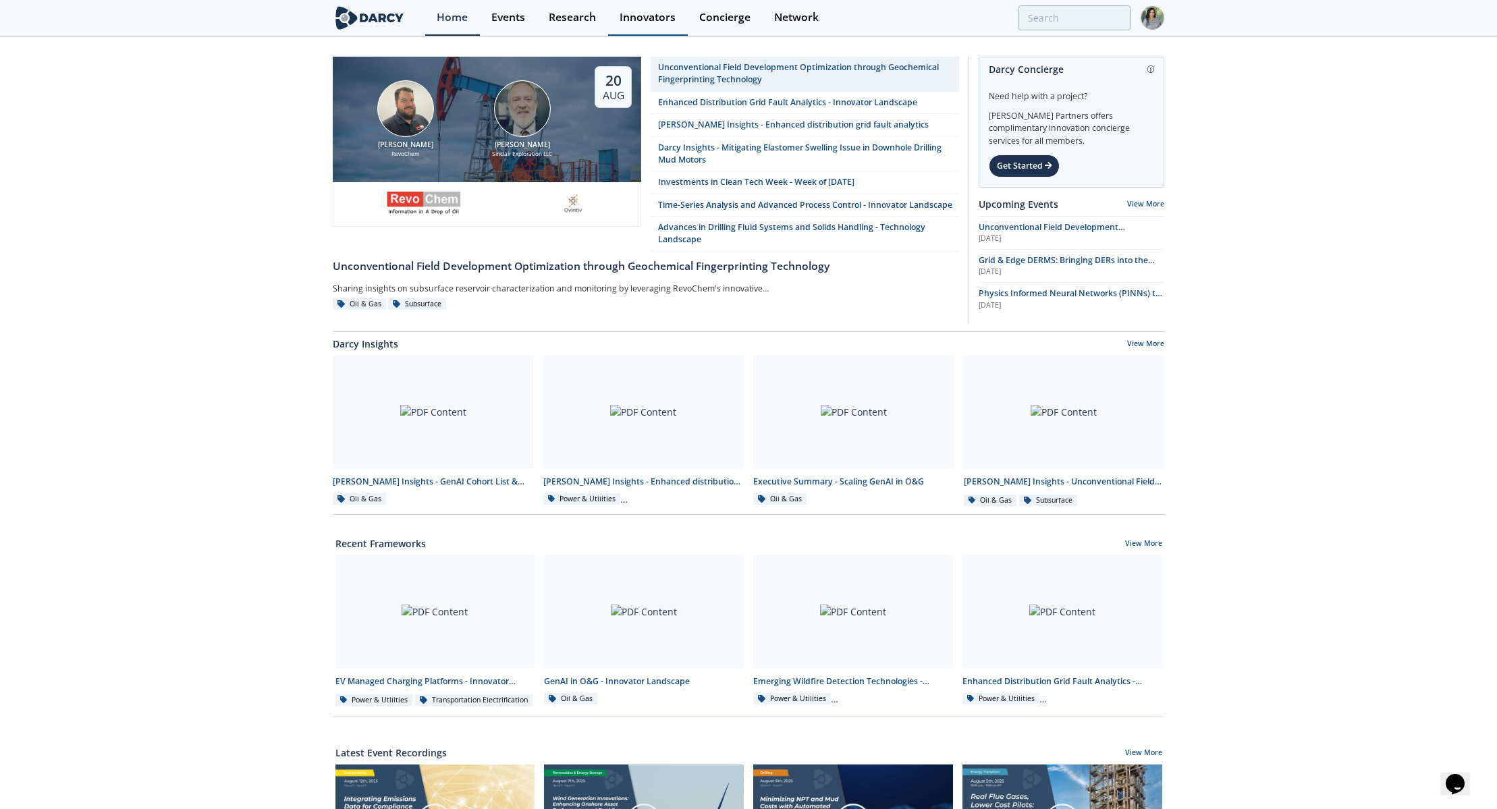
click at [654, 14] on div "Innovators" at bounding box center [648, 17] width 56 height 11
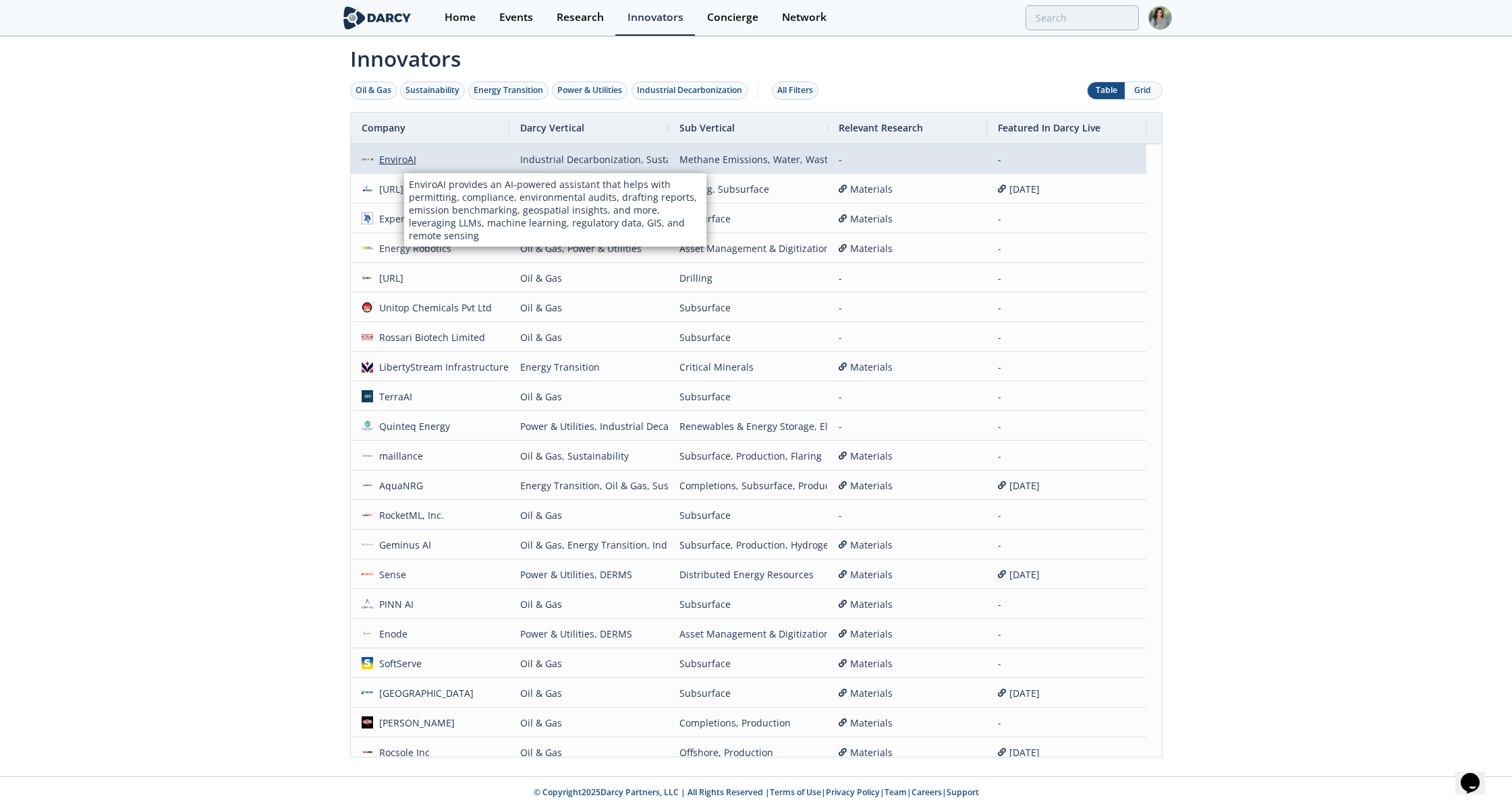
click at [404, 161] on div "EnviroAI" at bounding box center [394, 159] width 43 height 29
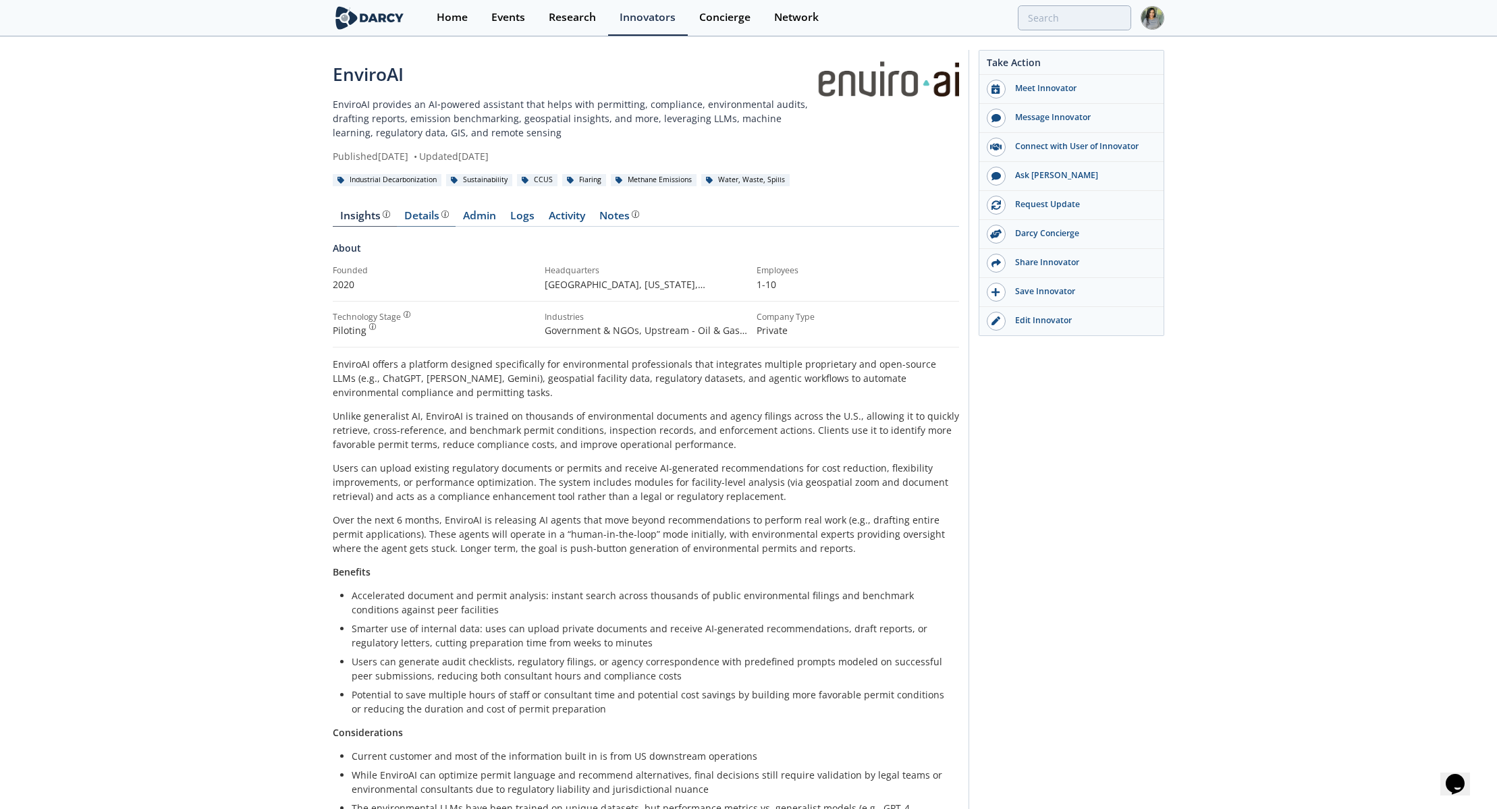
click at [415, 211] on div "Details" at bounding box center [426, 216] width 45 height 11
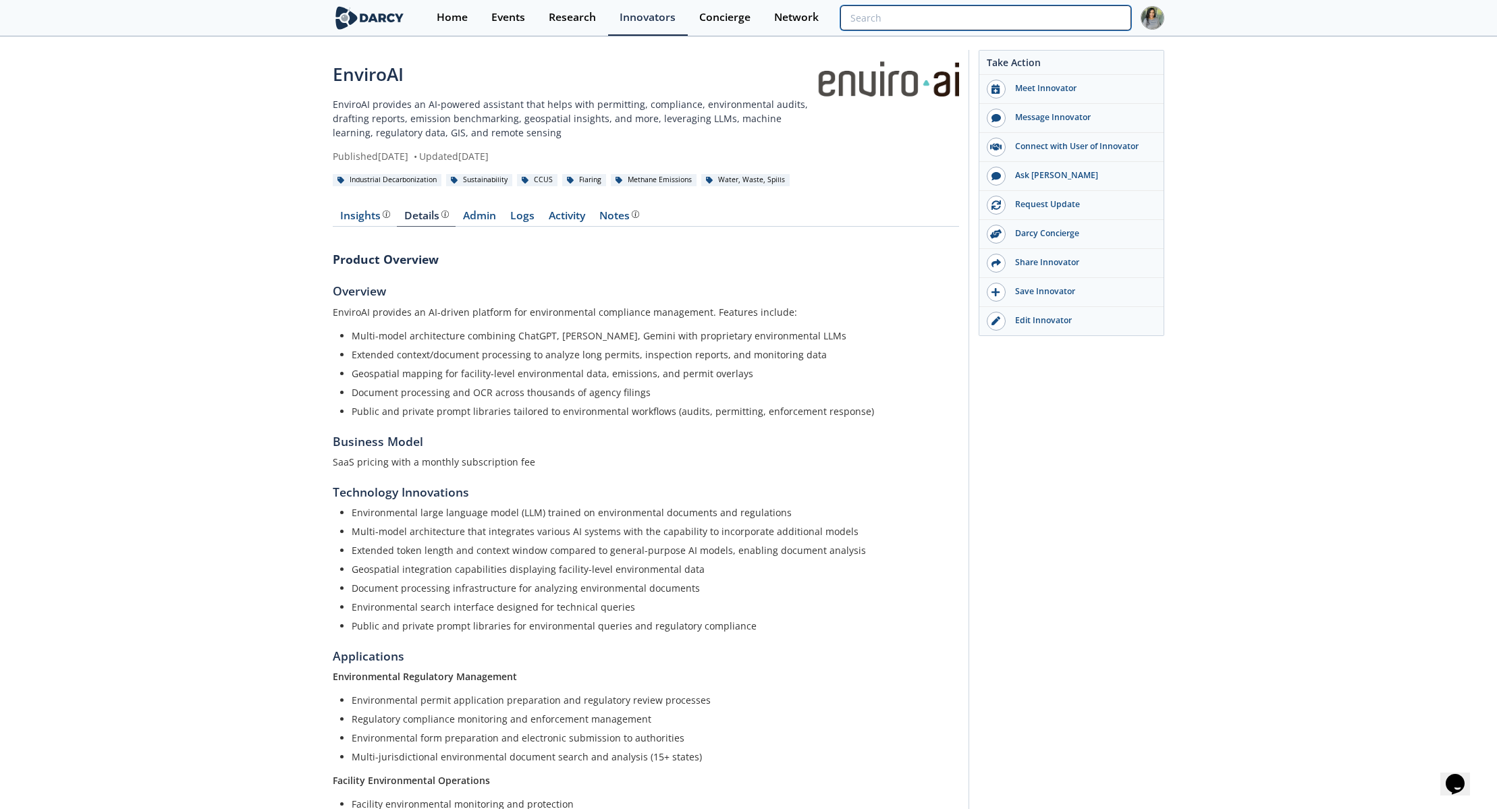
click at [1099, 16] on input "search" at bounding box center [985, 17] width 291 height 25
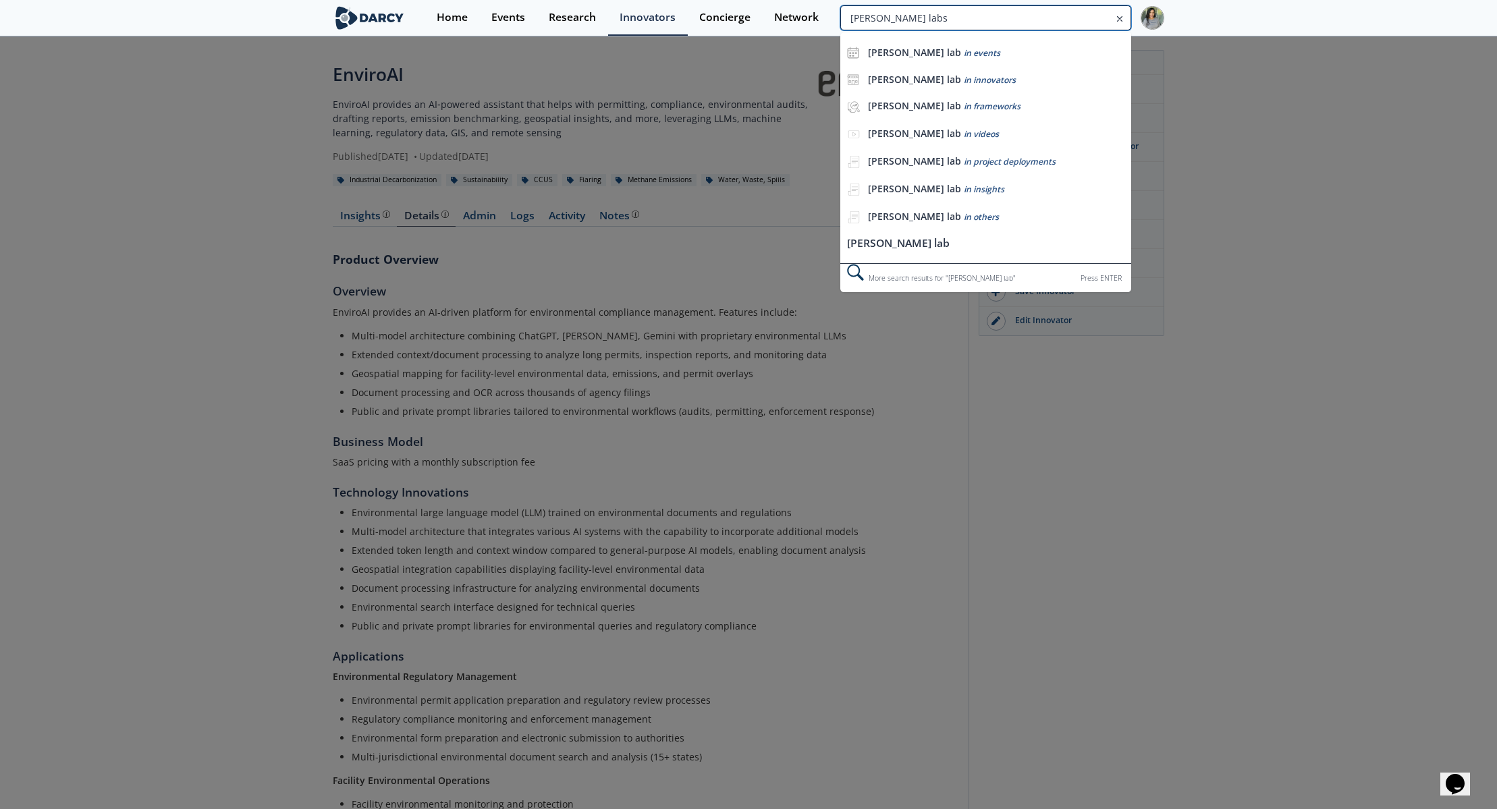
type input "andersen labs"
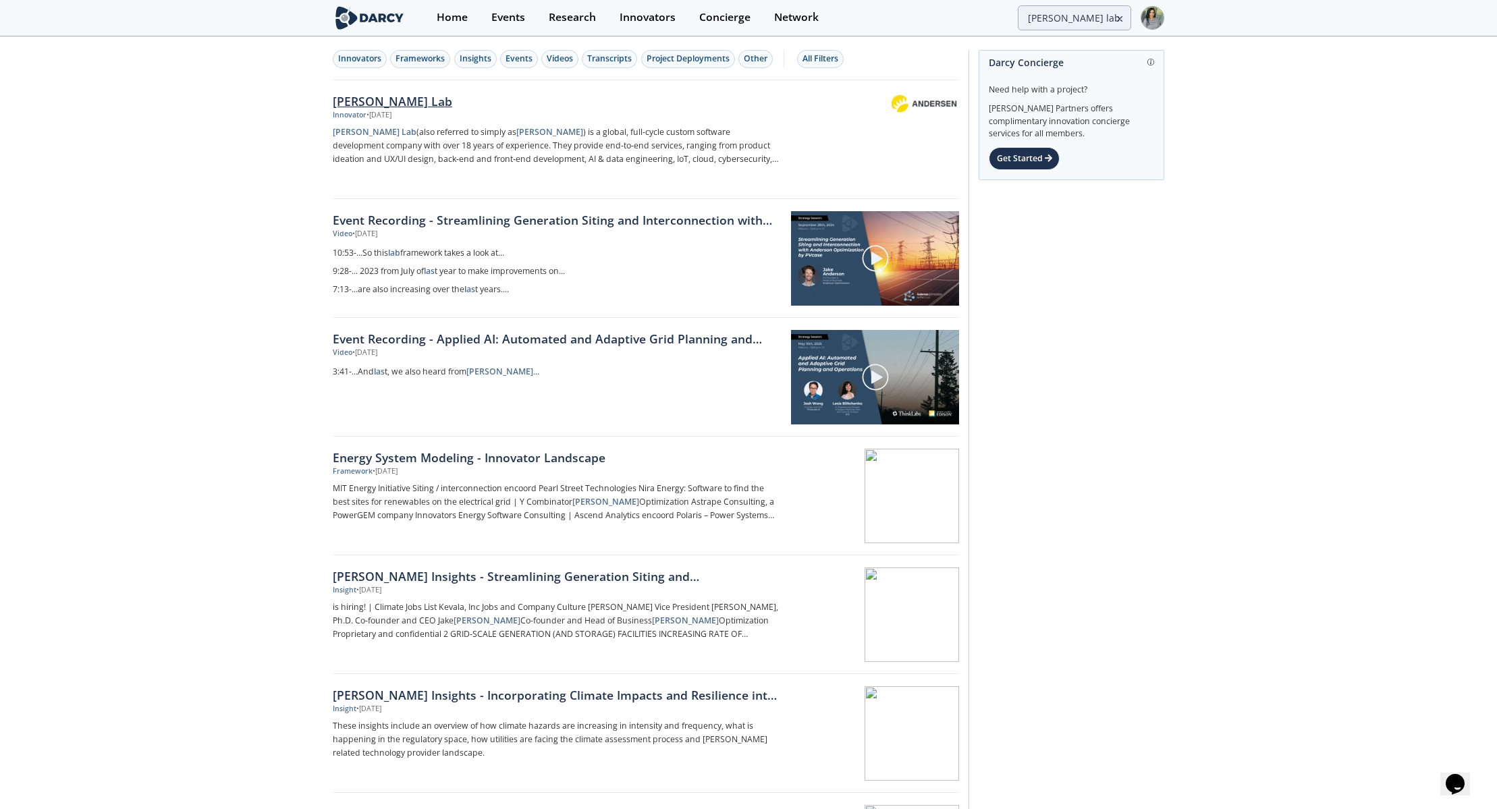
click at [368, 95] on div "Andersen Lab" at bounding box center [556, 101] width 447 height 18
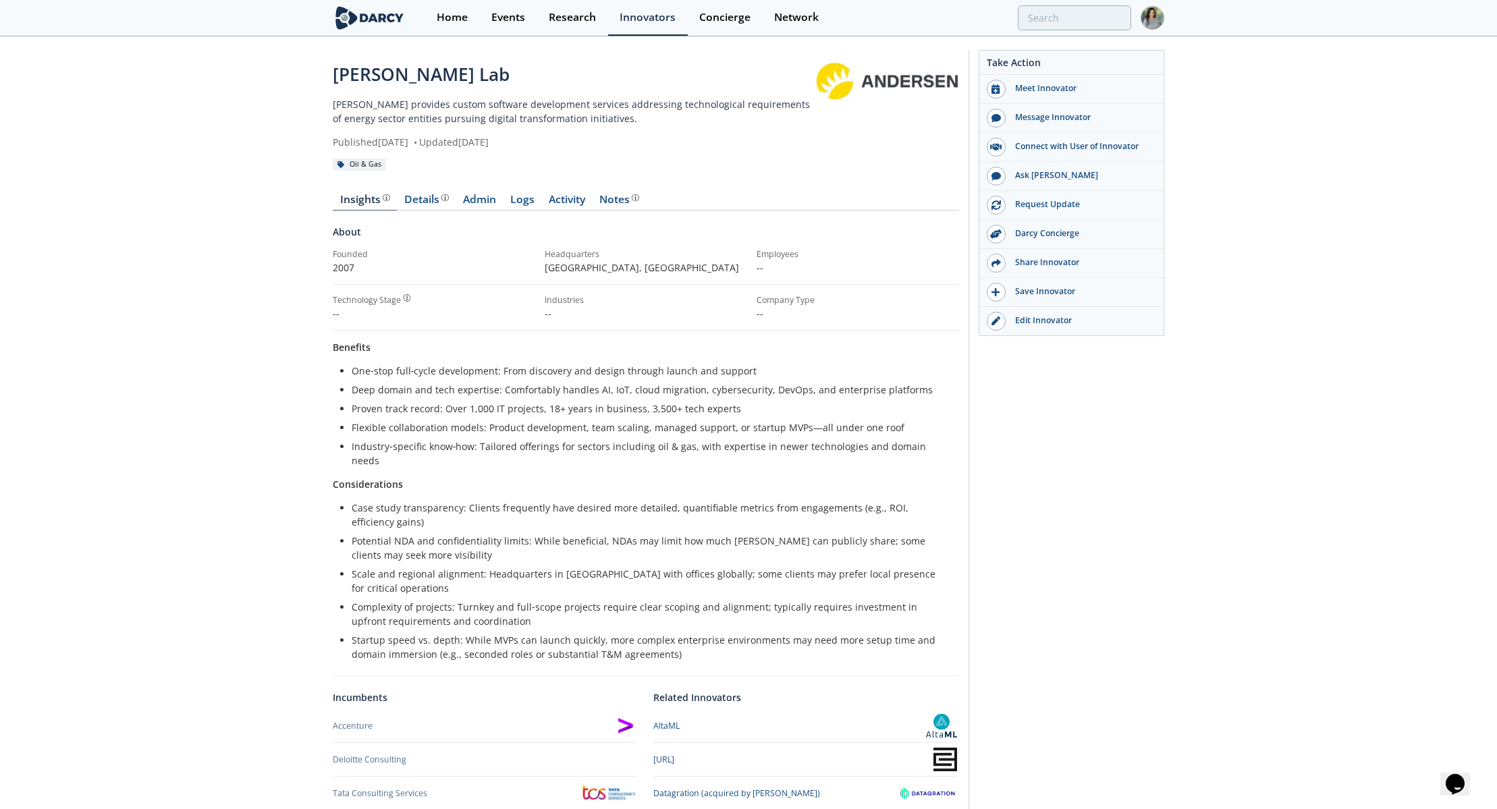
click at [1440, 350] on div "Andersen Lab Andersen provides custom software development services addressing …" at bounding box center [748, 468] width 1497 height 861
click at [466, 22] on div "Home" at bounding box center [452, 17] width 31 height 11
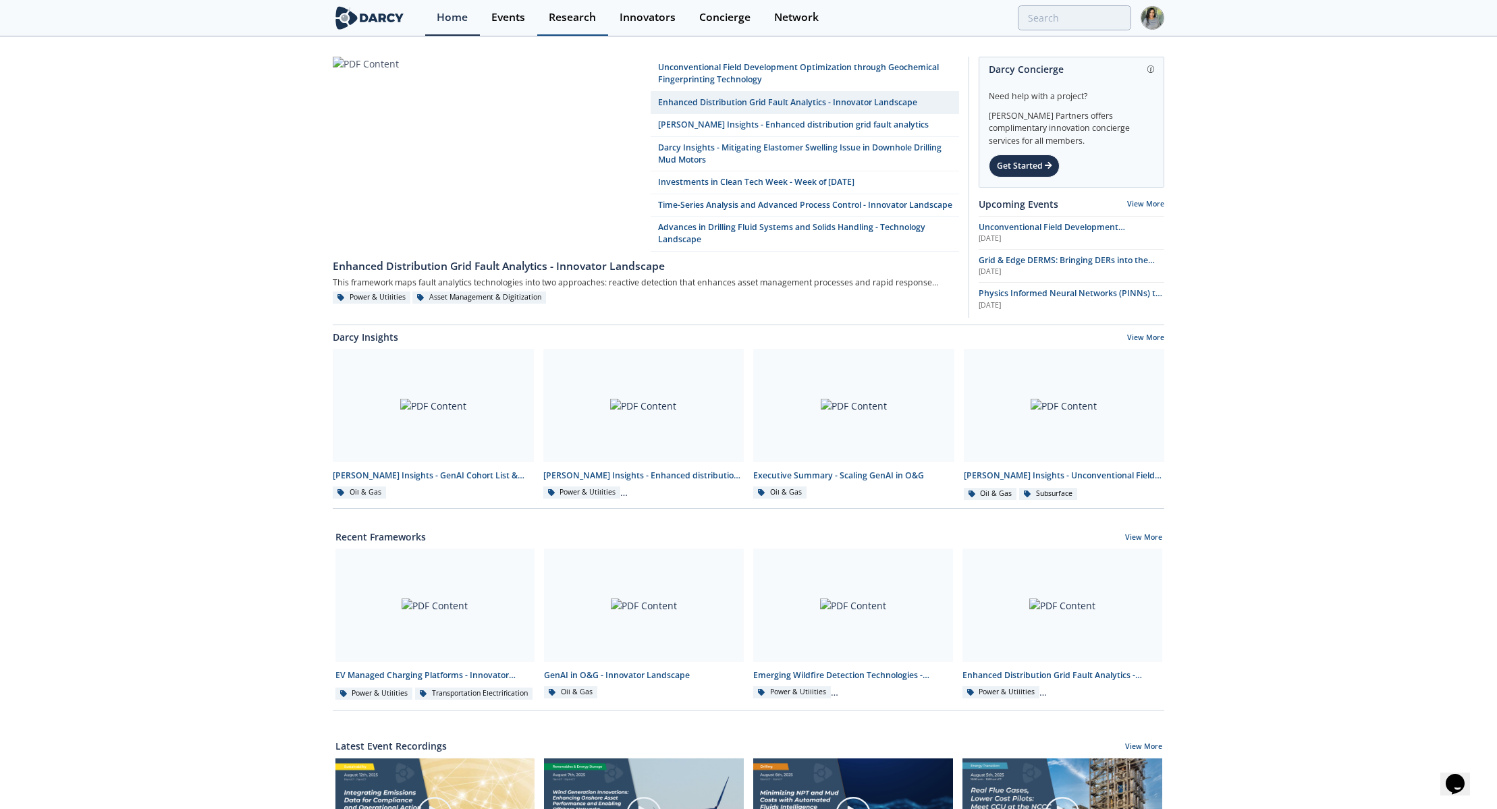
click at [577, 14] on div "Research" at bounding box center [572, 17] width 47 height 11
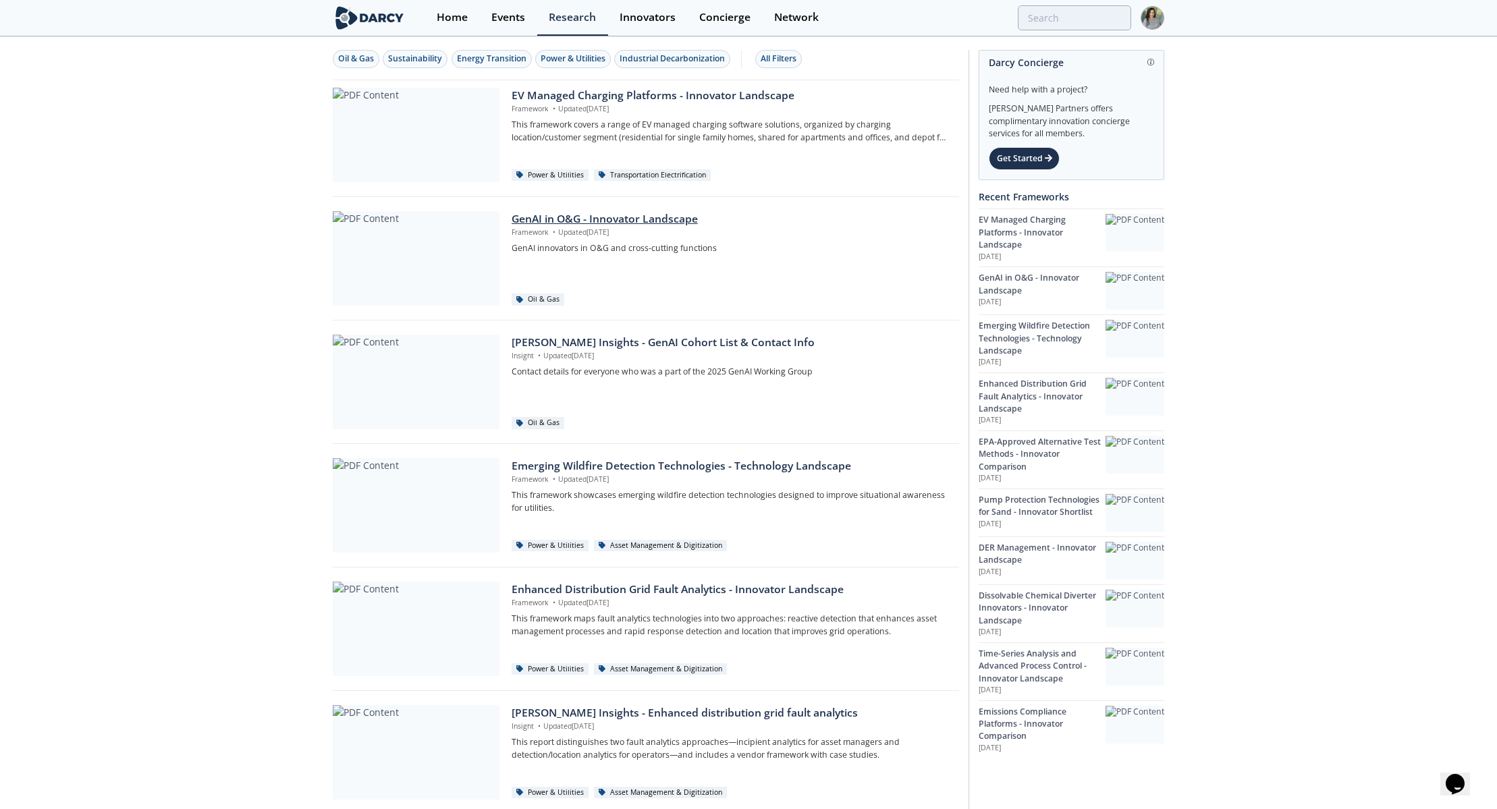
click at [537, 220] on div "GenAI in O&G - Innovator Landscape" at bounding box center [731, 219] width 438 height 16
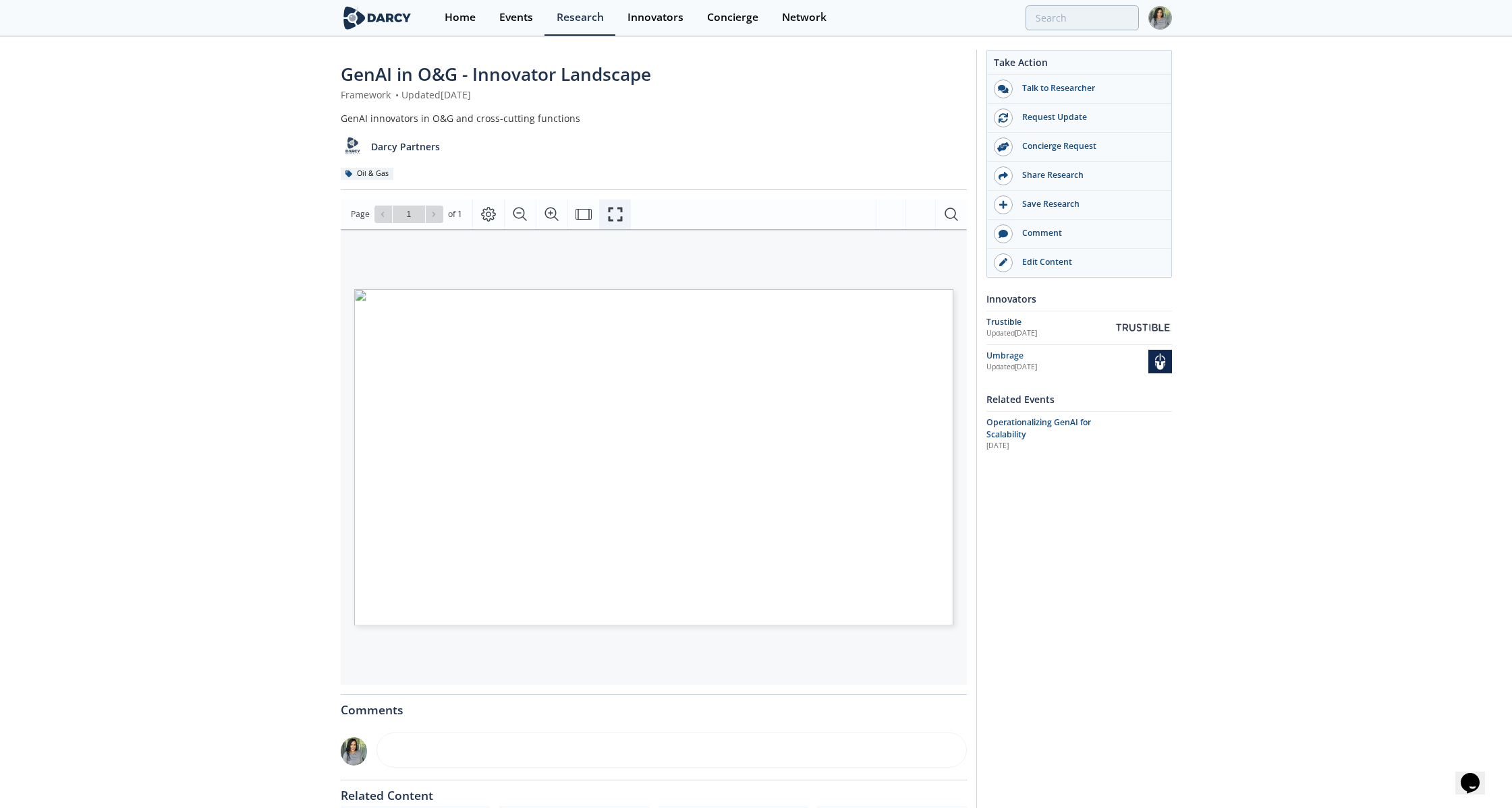
click at [606, 223] on button "Fullscreen" at bounding box center [615, 215] width 32 height 30
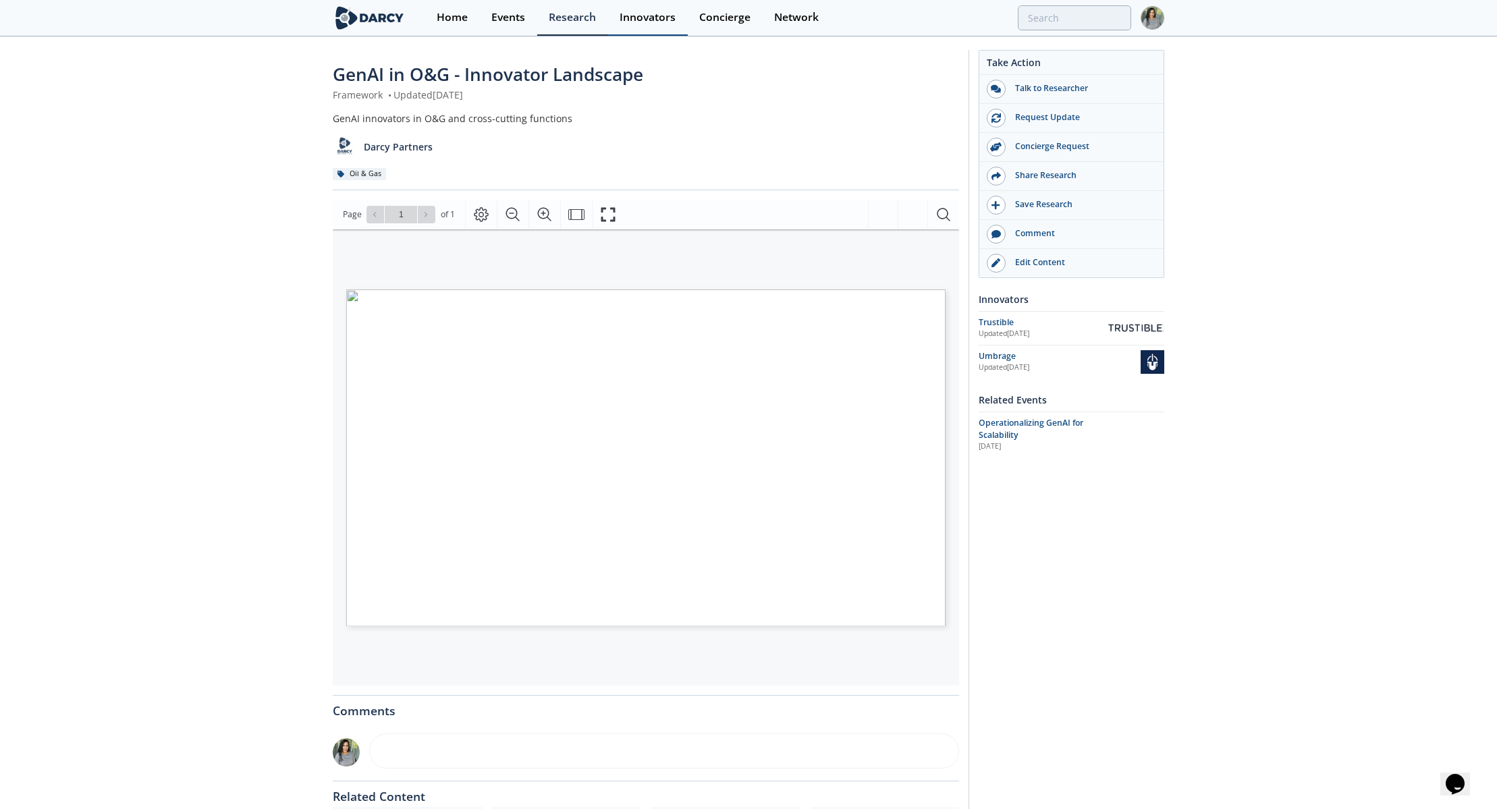
click at [645, 22] on div "Innovators" at bounding box center [648, 17] width 56 height 11
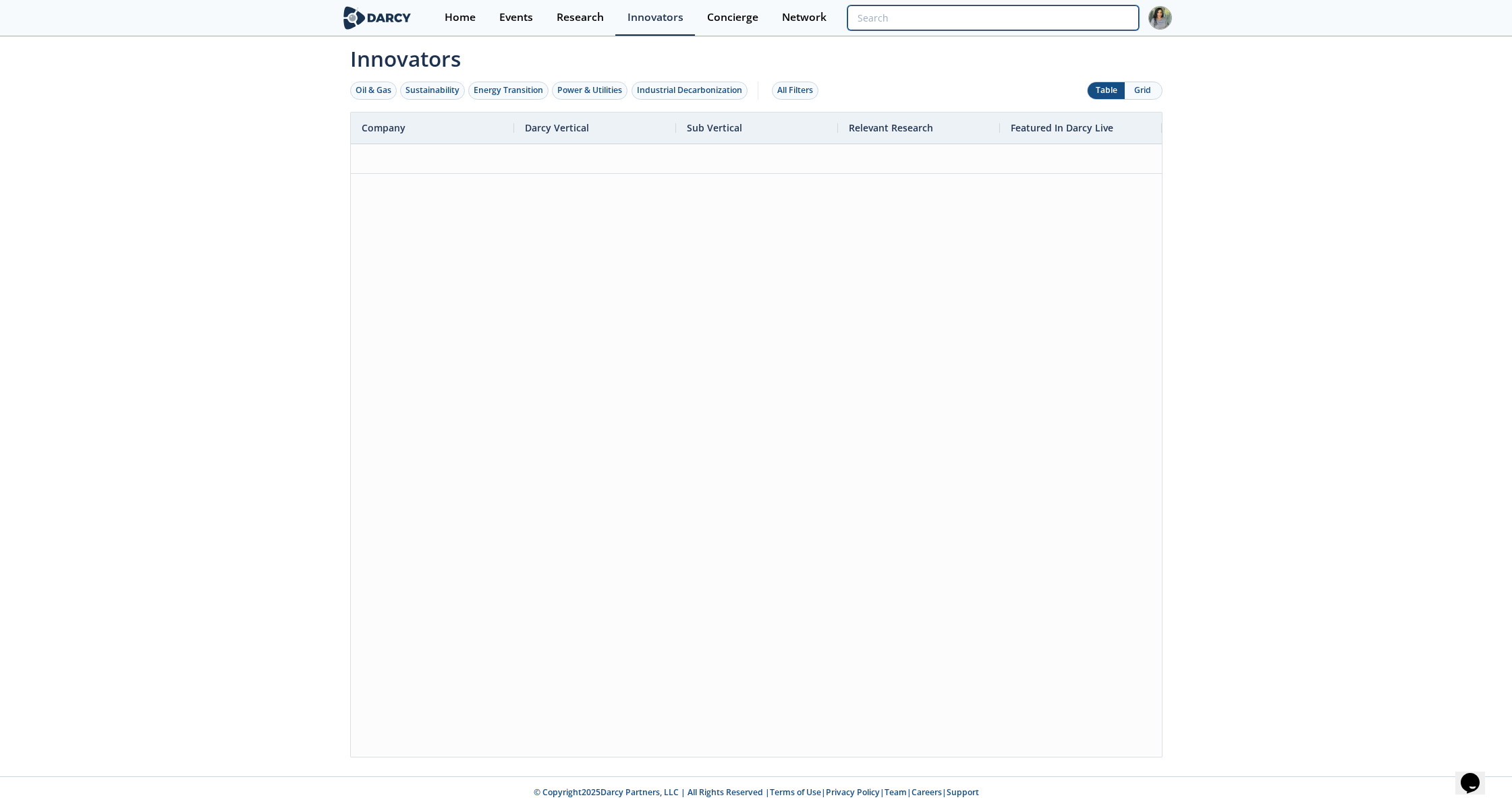
click at [1097, 16] on input "search" at bounding box center [992, 17] width 291 height 25
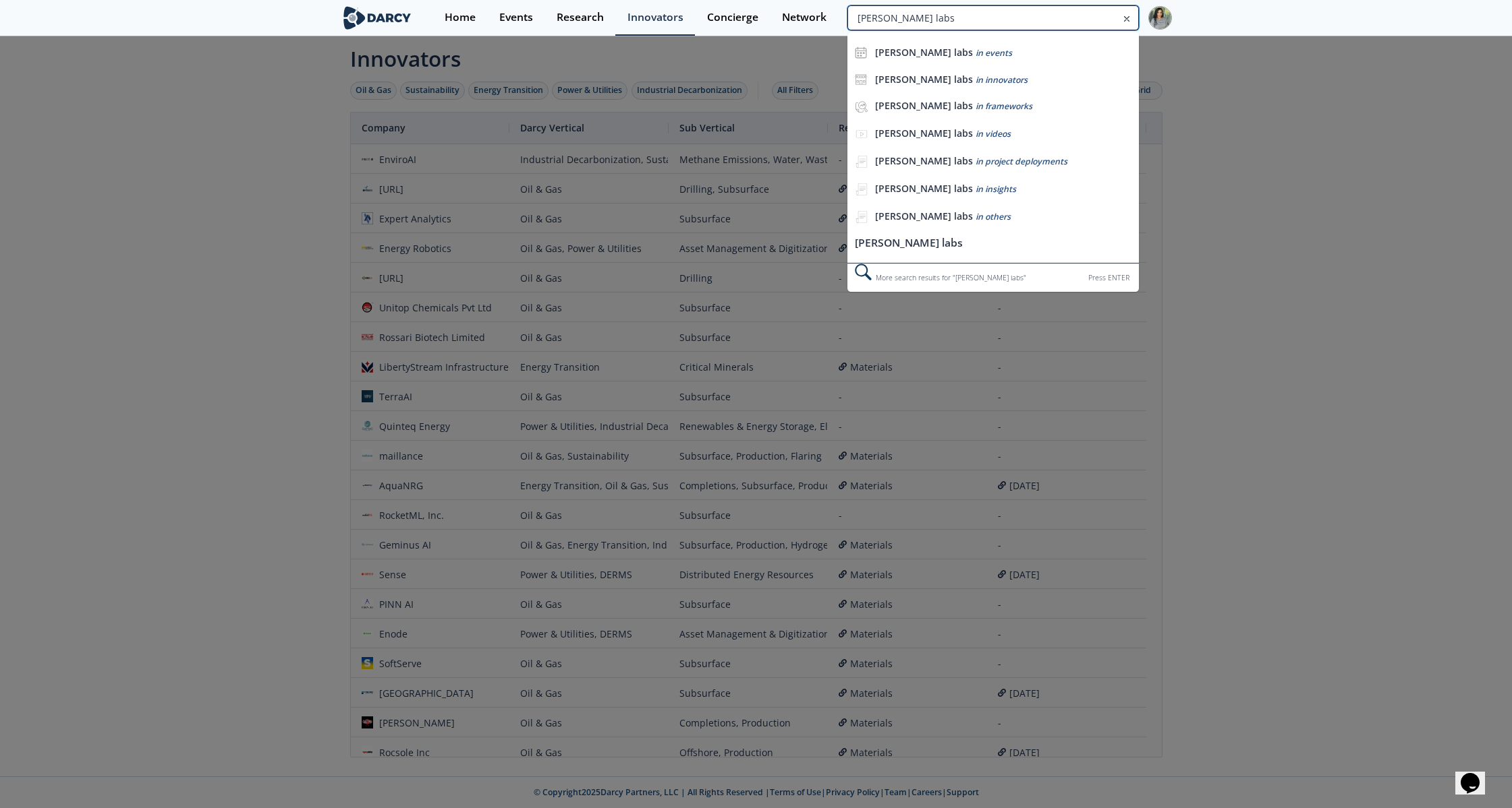
type input "andersen labs"
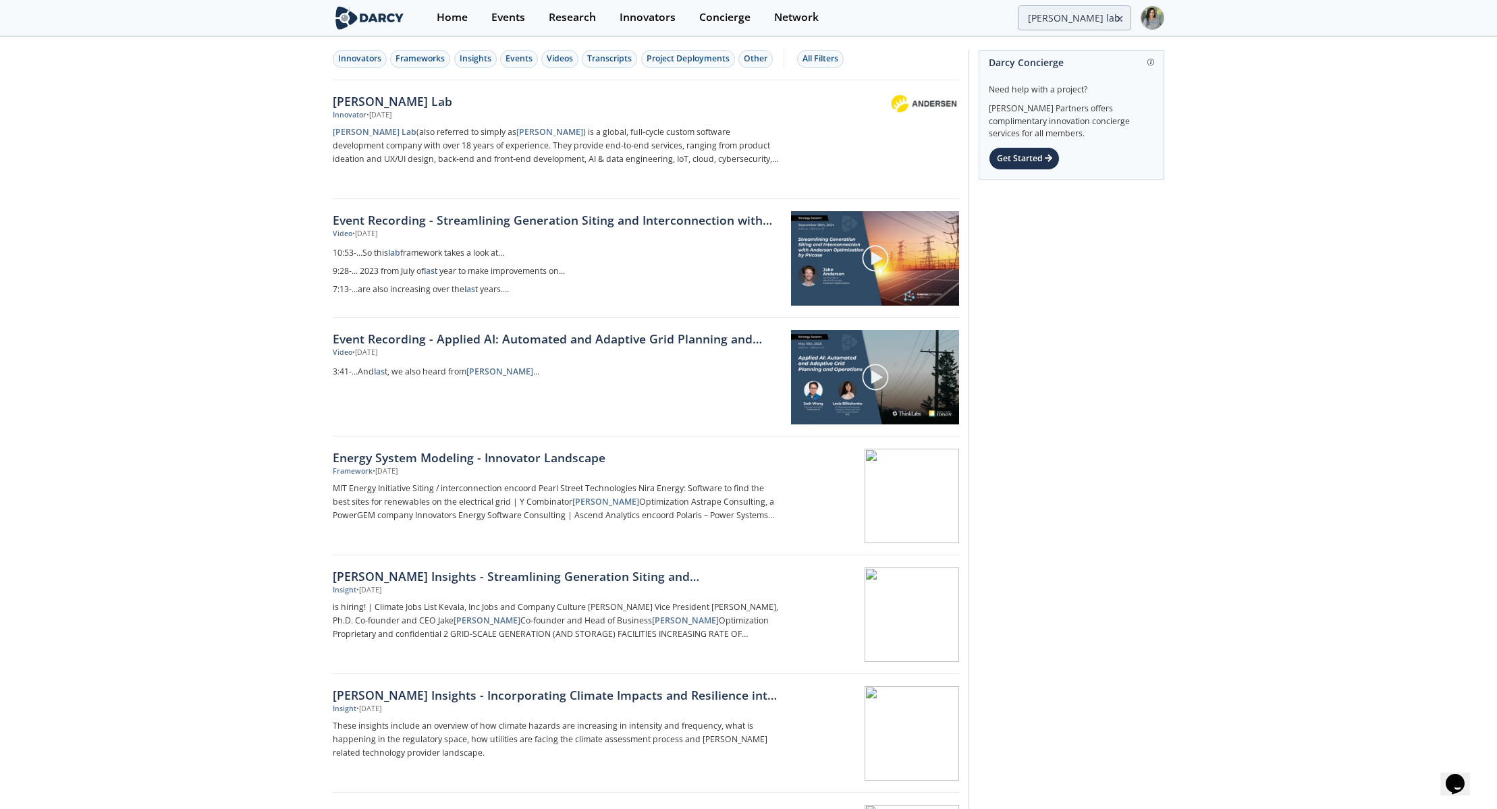
click at [336, 95] on div "Andersen Lab" at bounding box center [556, 101] width 447 height 18
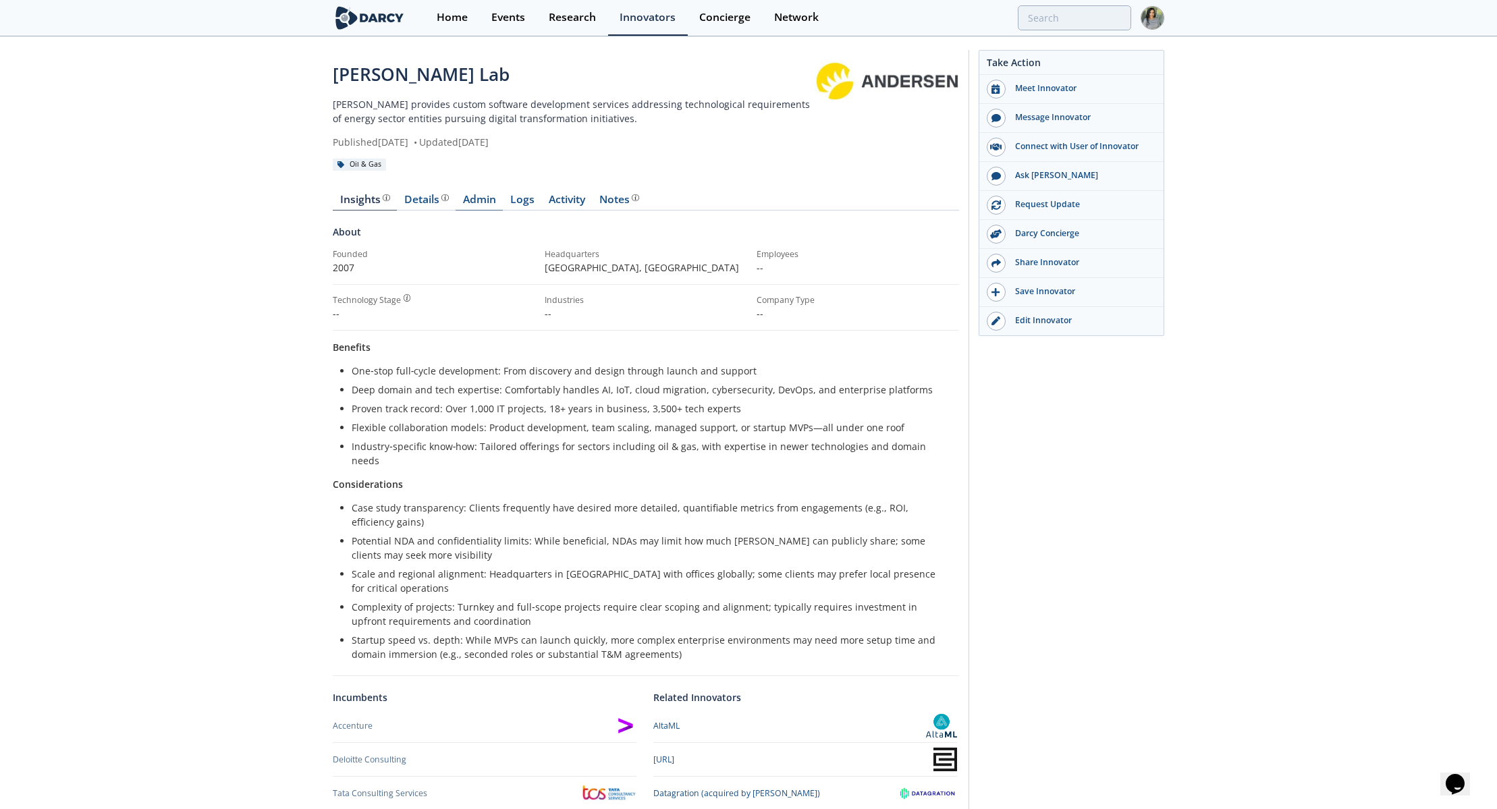
click at [479, 207] on link "Admin" at bounding box center [479, 202] width 47 height 16
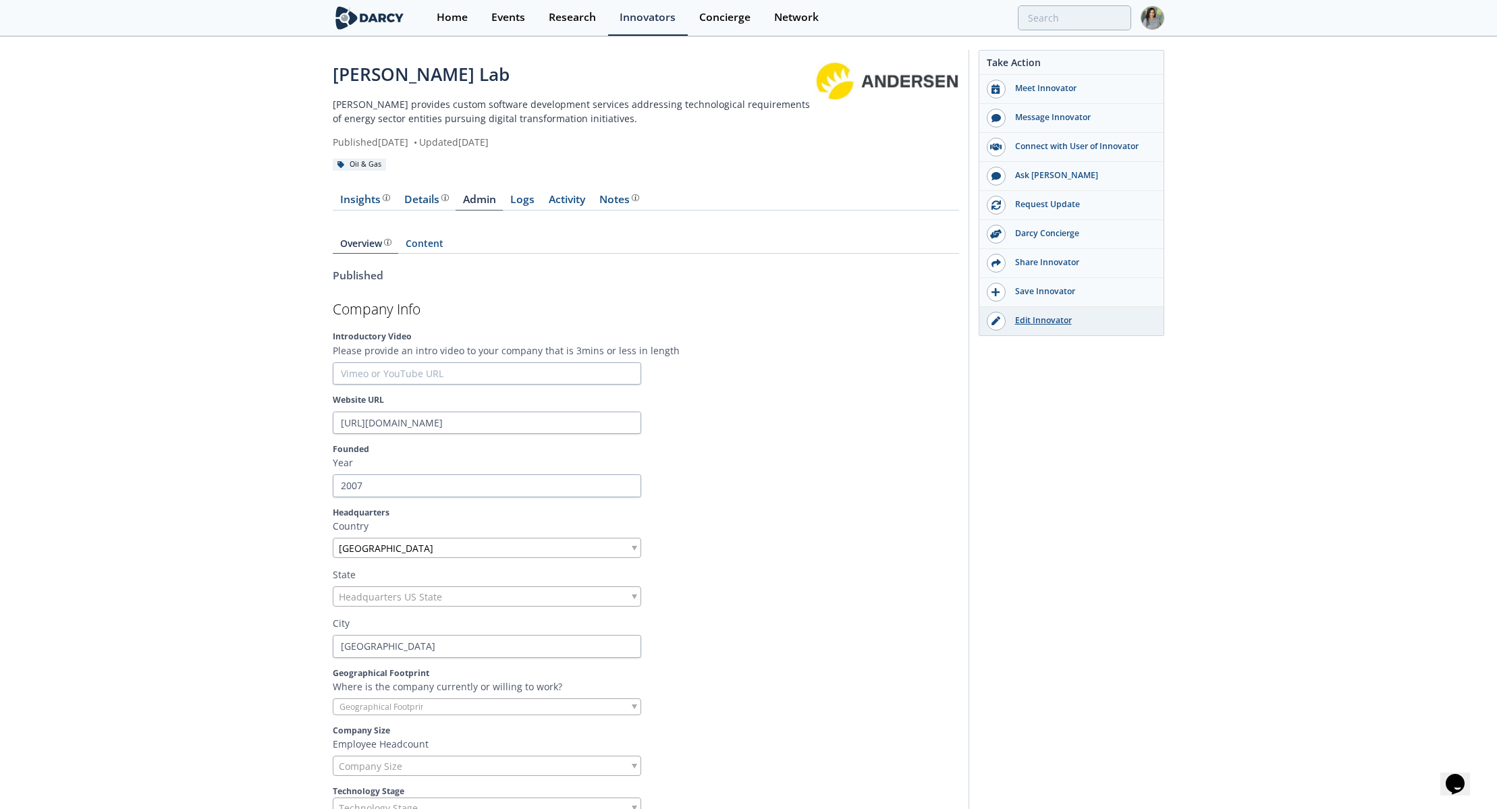
click at [1033, 323] on div "Edit Innovator" at bounding box center [1081, 321] width 151 height 12
